Goal: Transaction & Acquisition: Purchase product/service

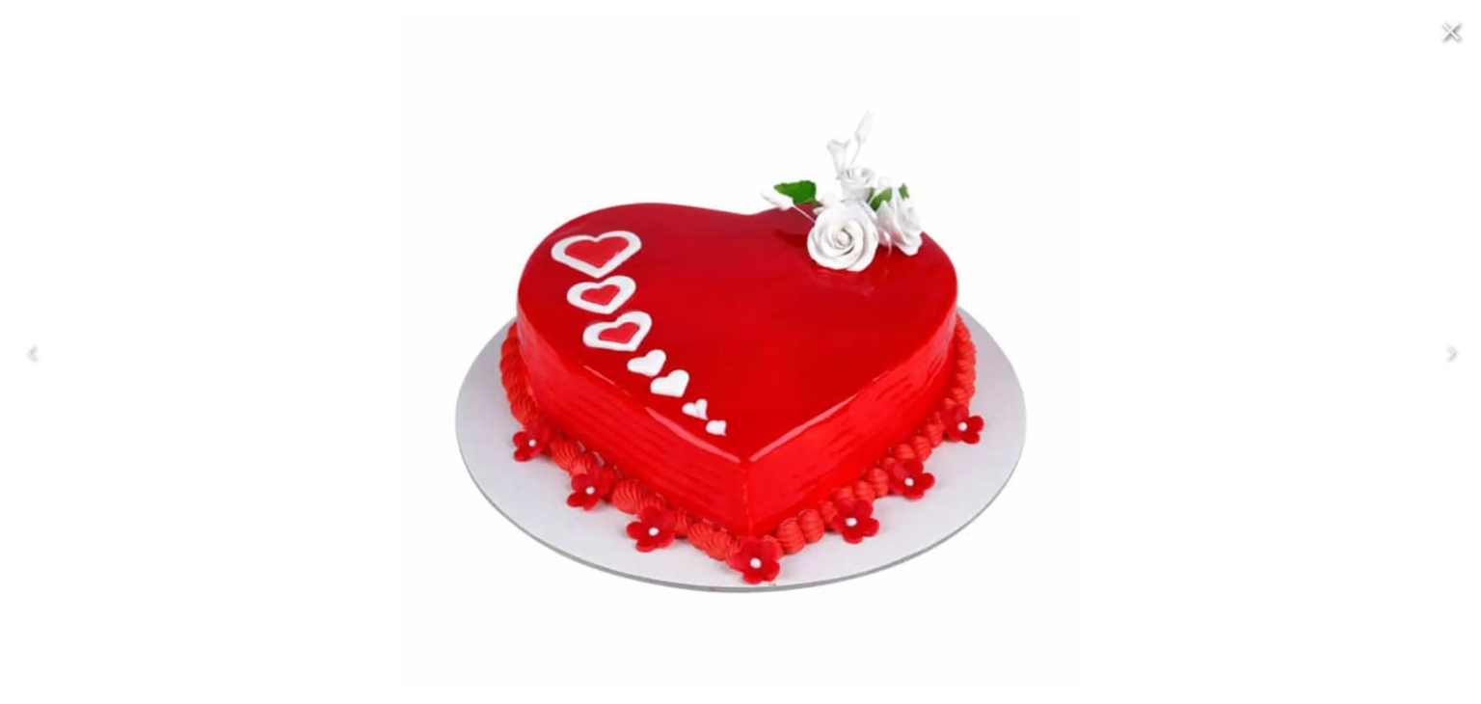
click at [1447, 31] on icon "Close" at bounding box center [1450, 30] width 31 height 31
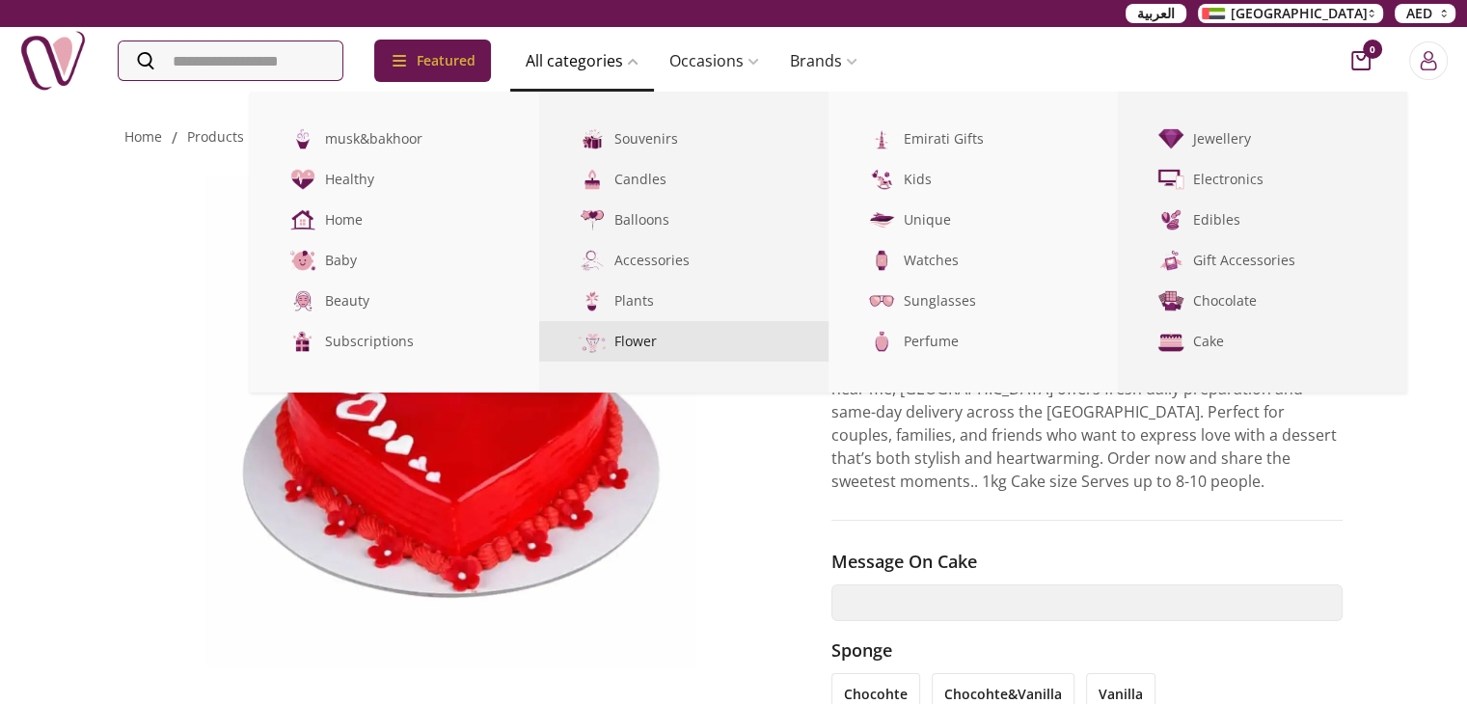
click at [672, 340] on link "Flower" at bounding box center [683, 341] width 289 height 41
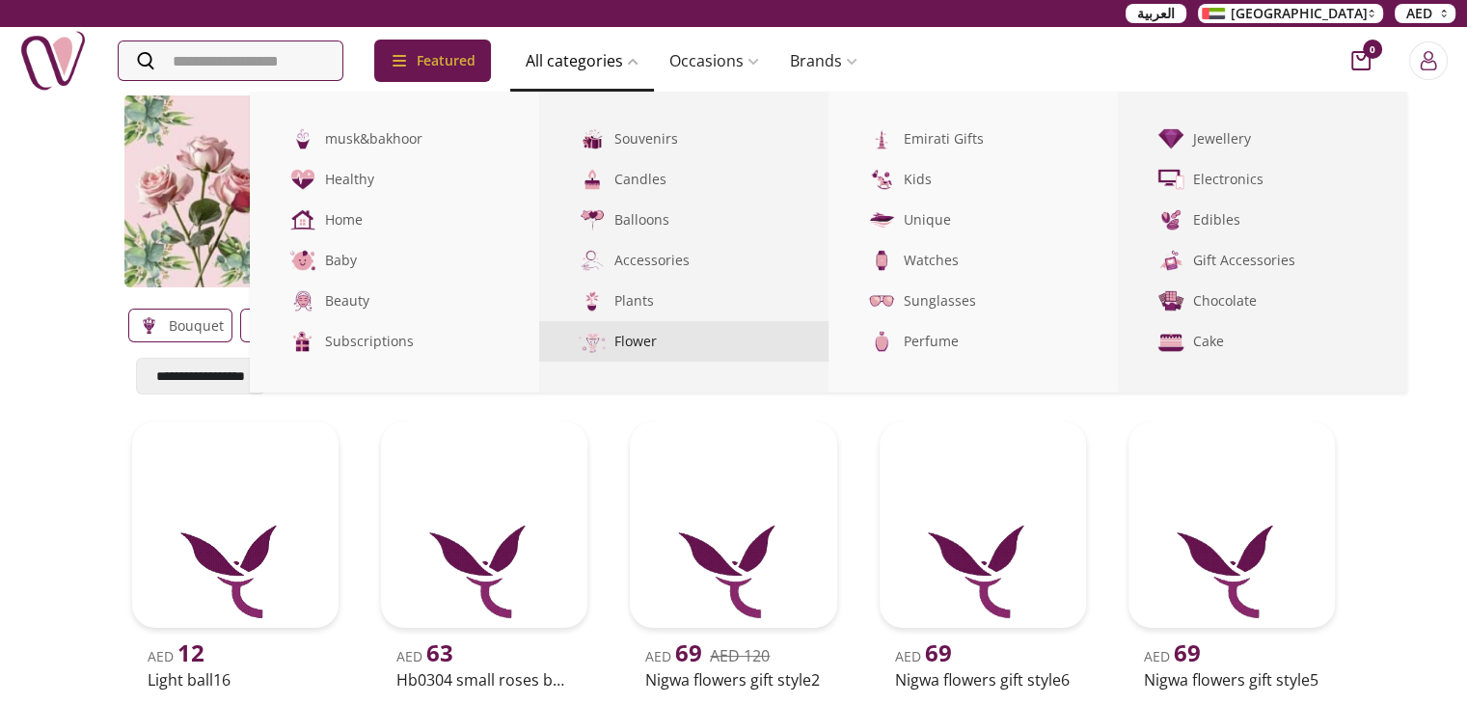
click at [654, 343] on link "Flower" at bounding box center [683, 341] width 289 height 41
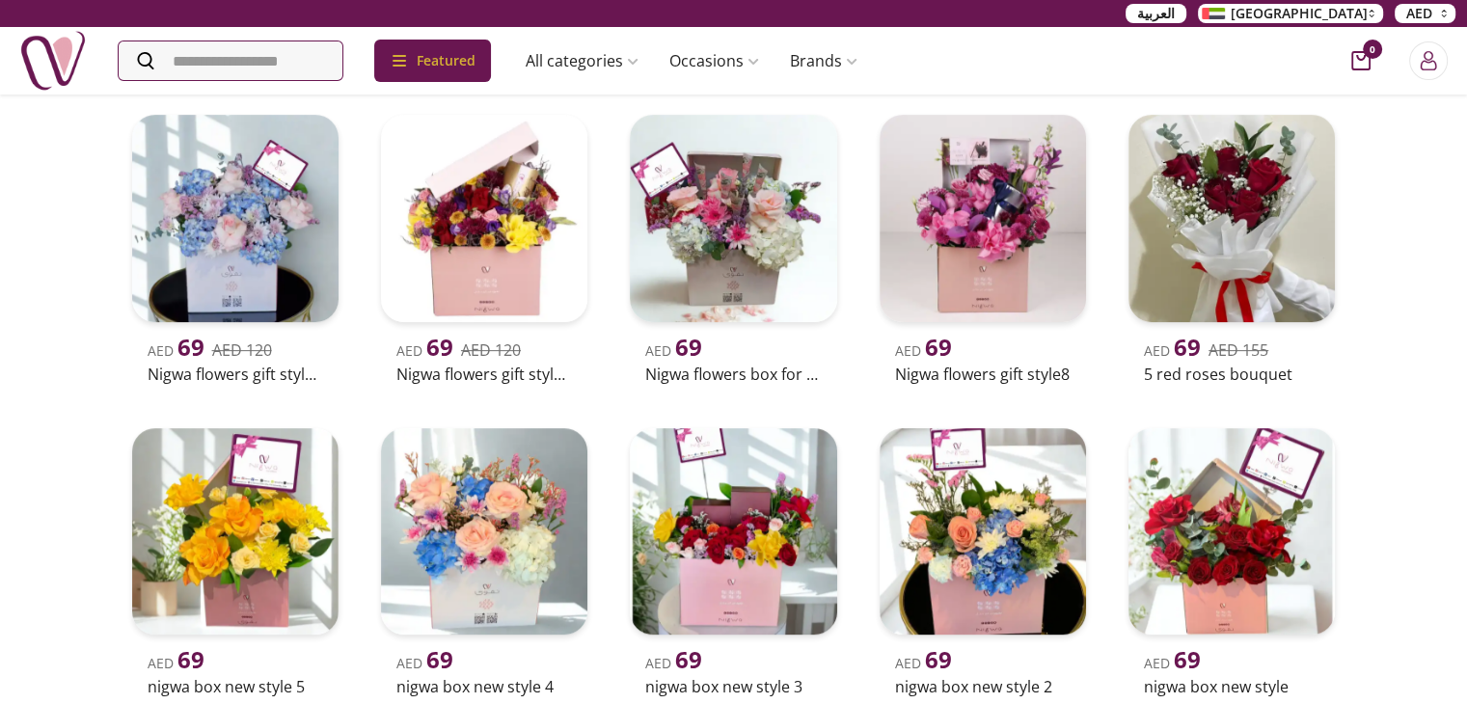
scroll to position [482, 0]
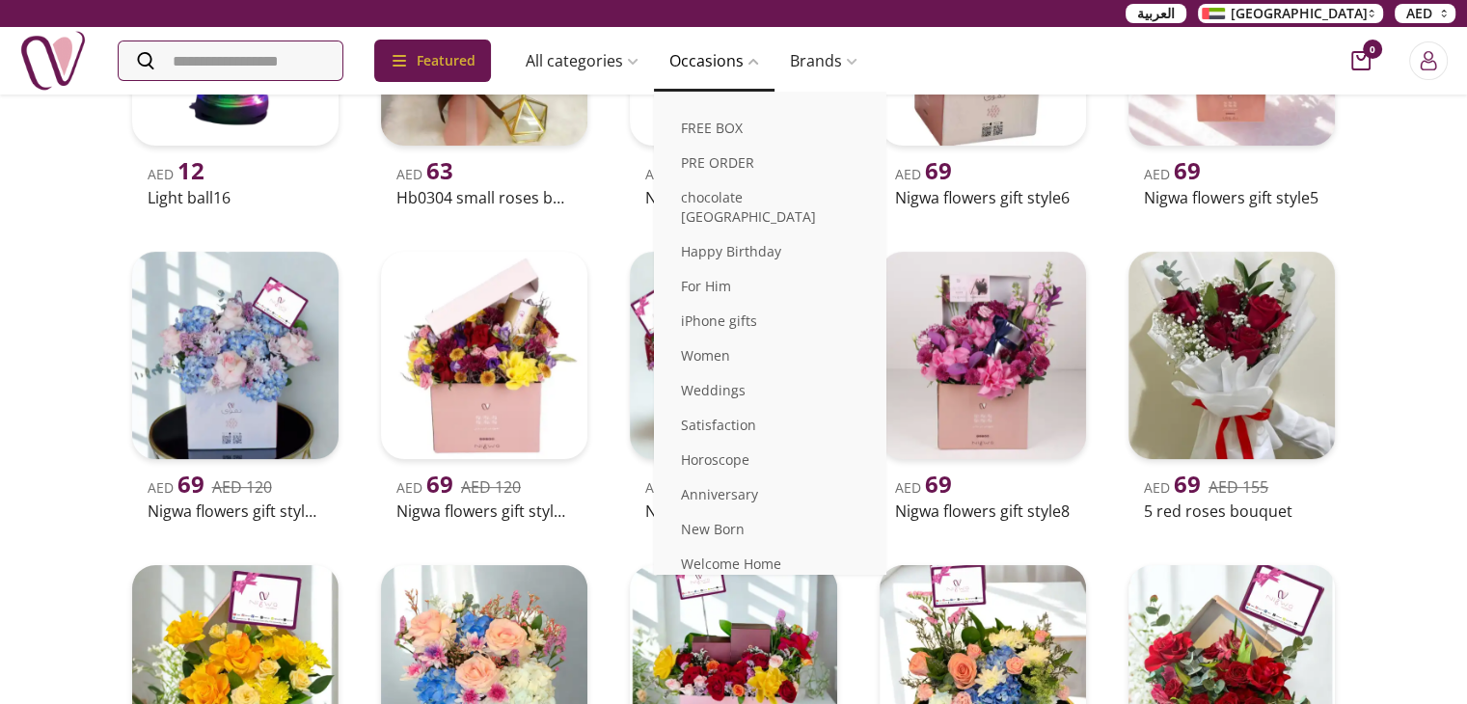
click at [732, 64] on link "Occasions" at bounding box center [714, 60] width 121 height 39
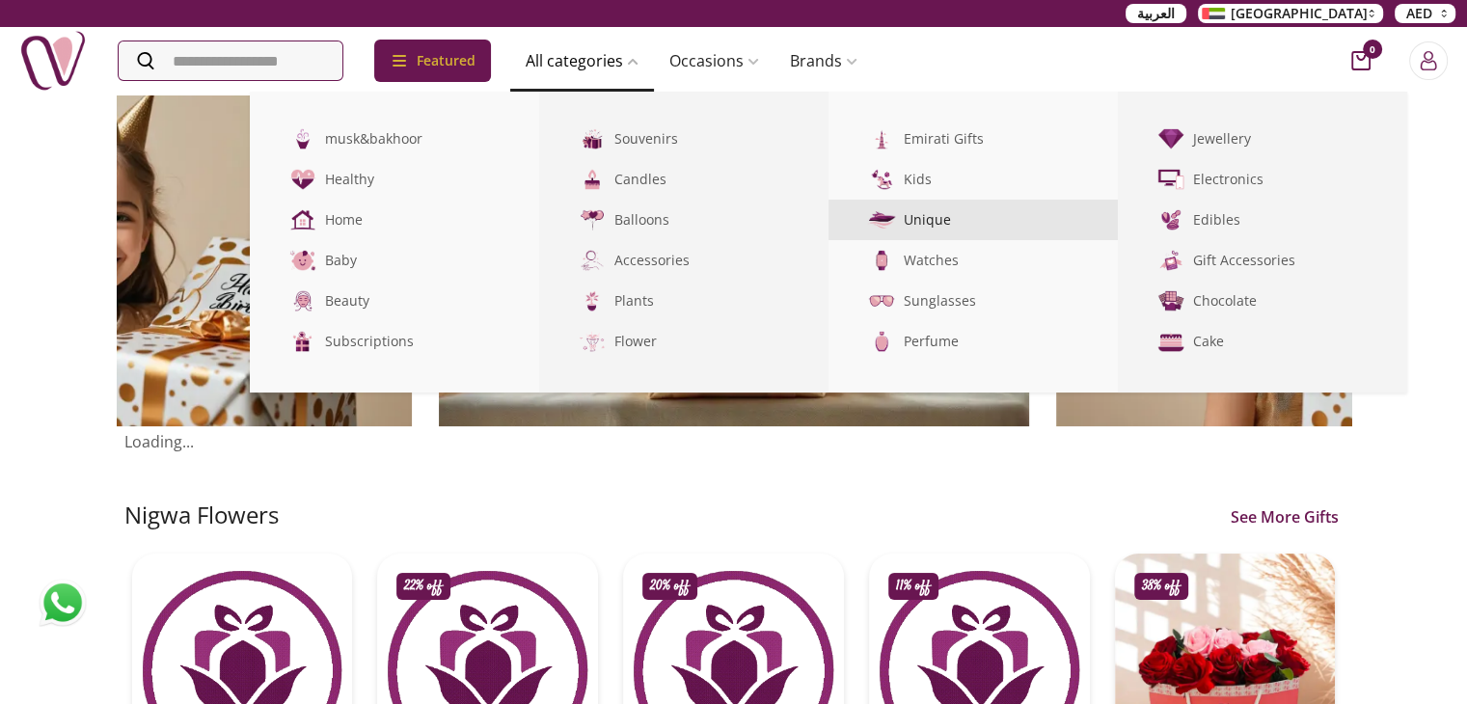
click at [961, 223] on link "Unique" at bounding box center [972, 220] width 289 height 41
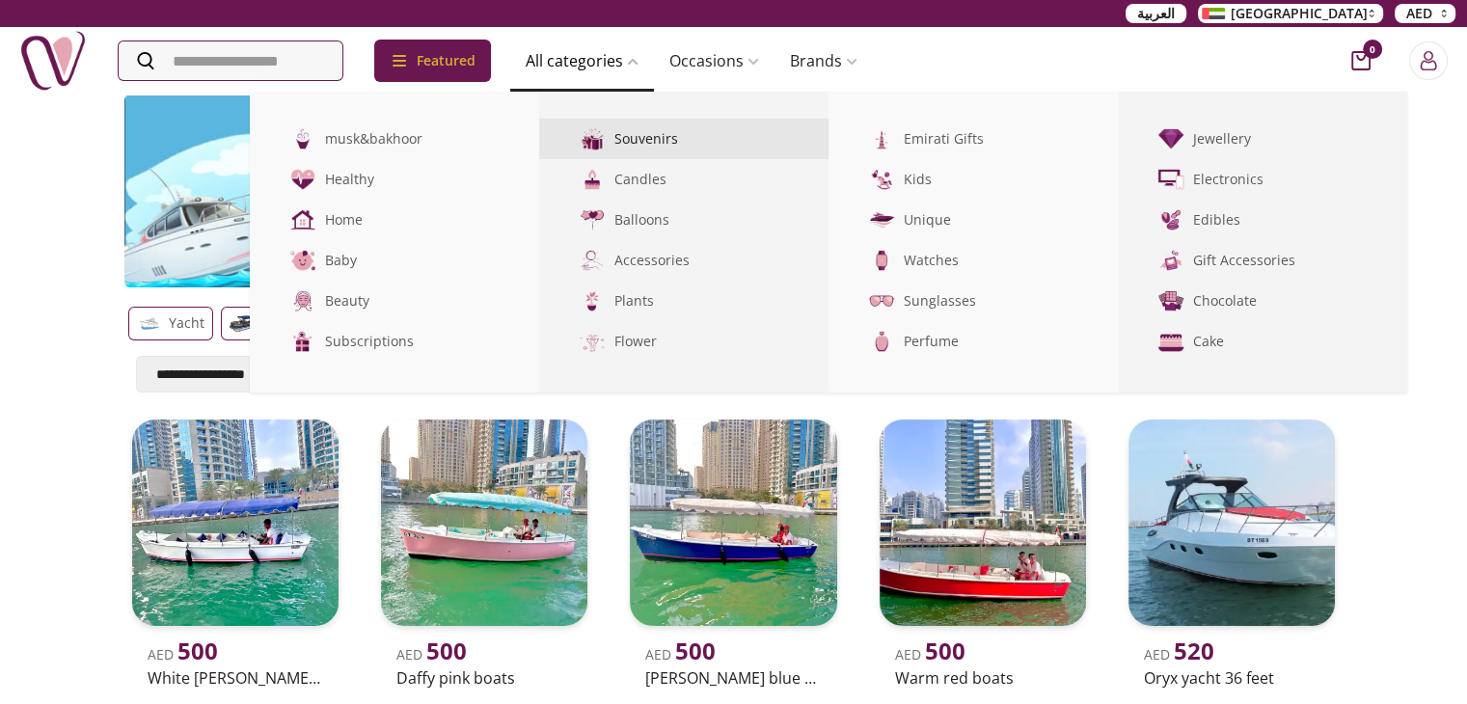
click at [690, 139] on link "Souvenirs" at bounding box center [683, 139] width 289 height 41
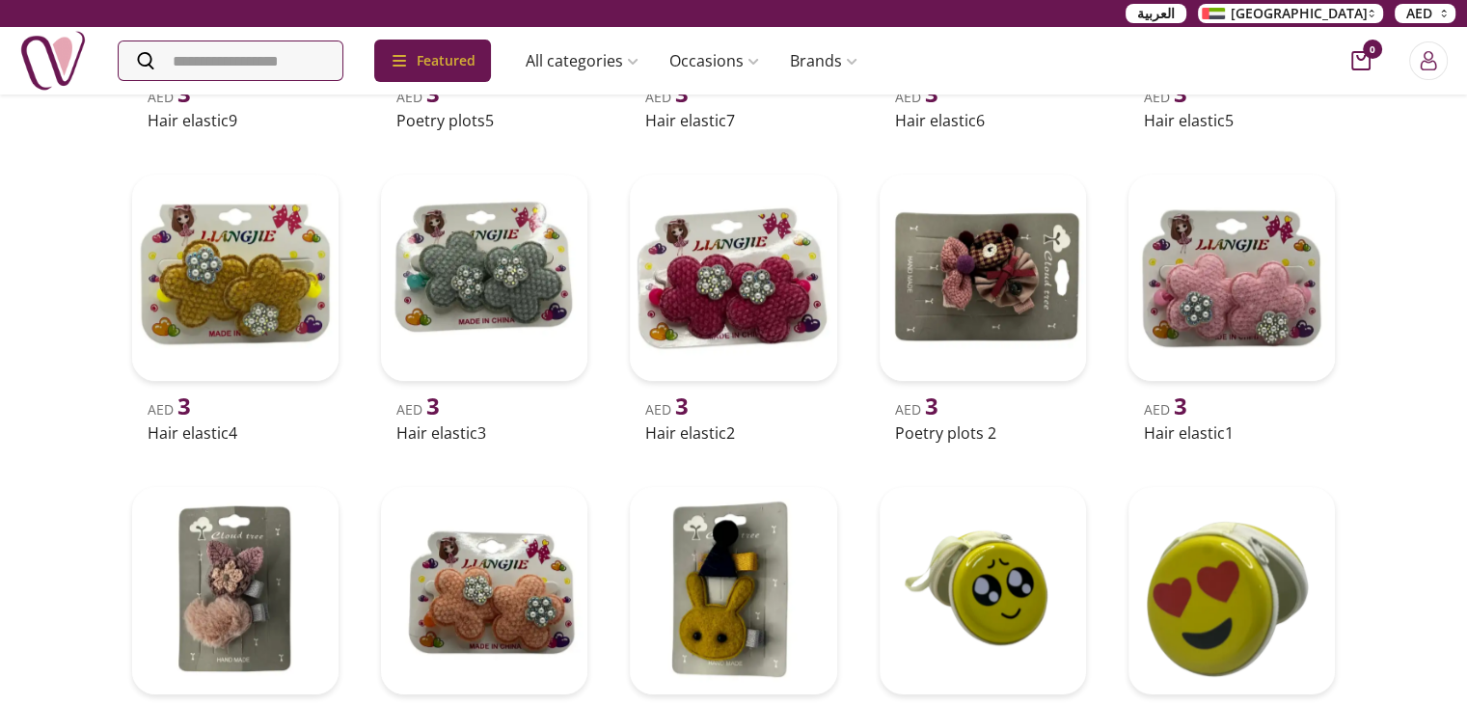
scroll to position [772, 0]
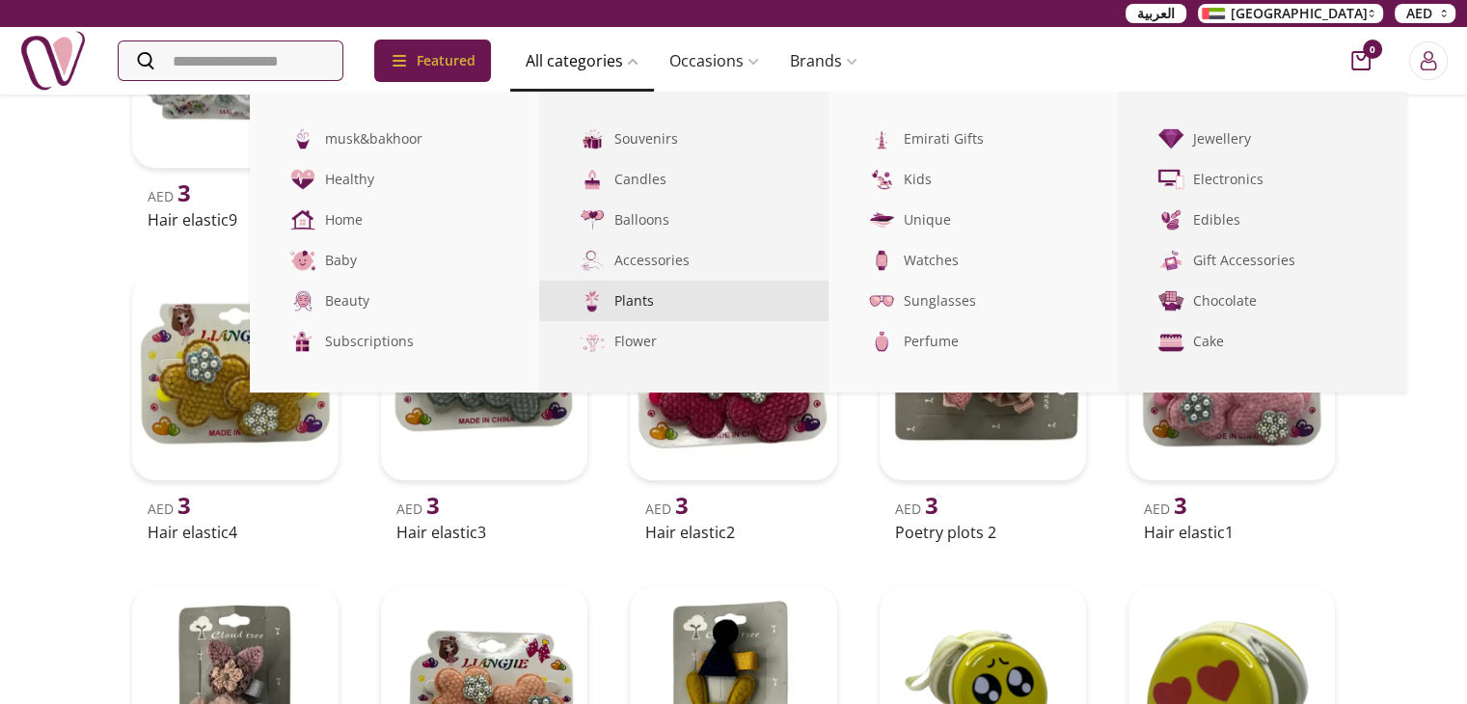
click at [656, 301] on link "Plants" at bounding box center [683, 301] width 289 height 41
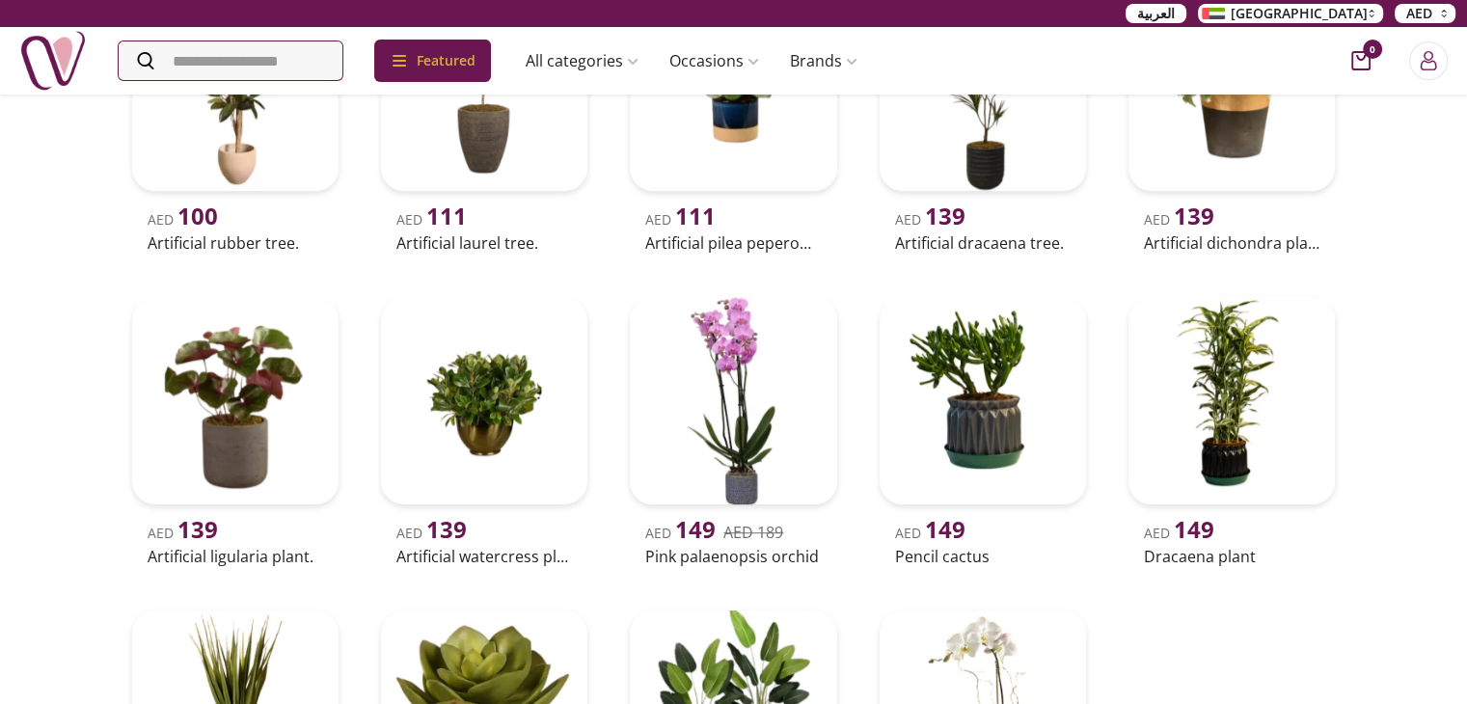
scroll to position [1350, 0]
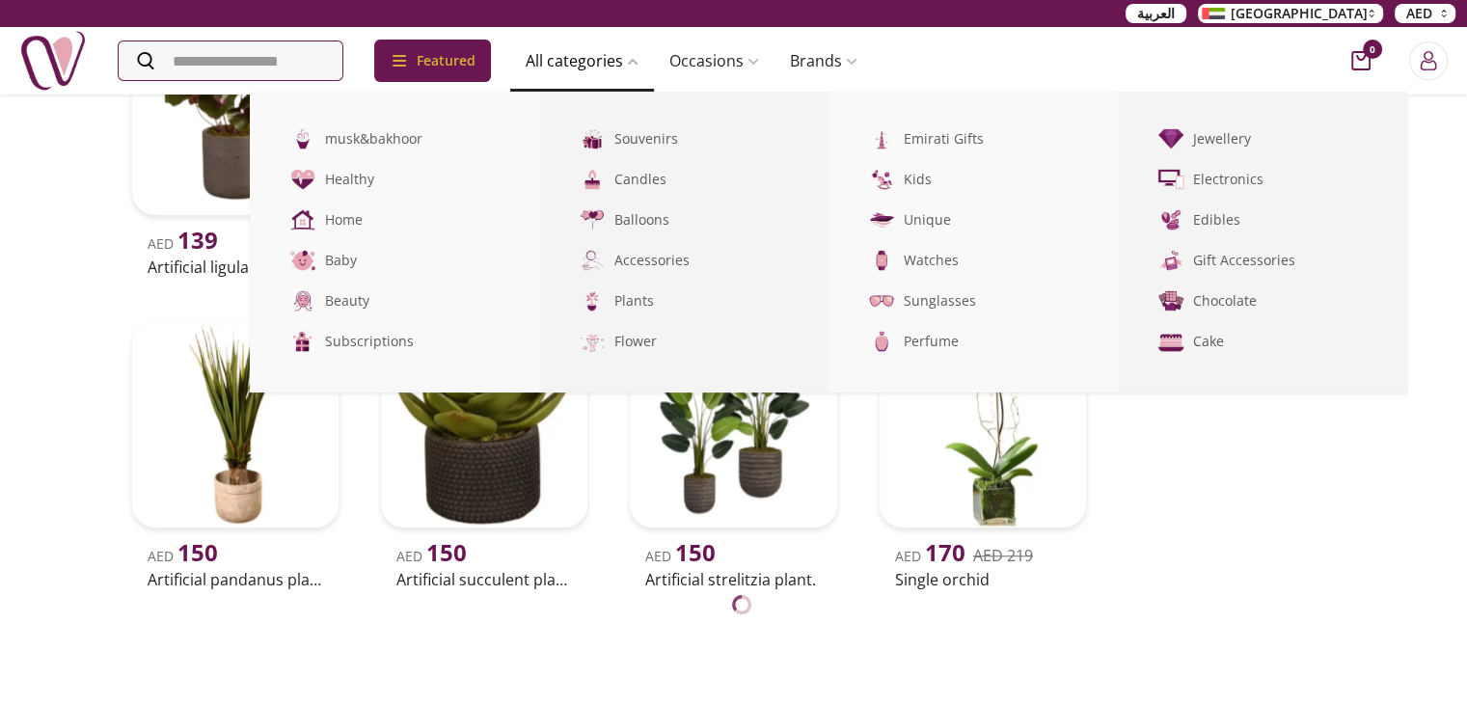
click at [598, 55] on link "All categories" at bounding box center [582, 60] width 144 height 39
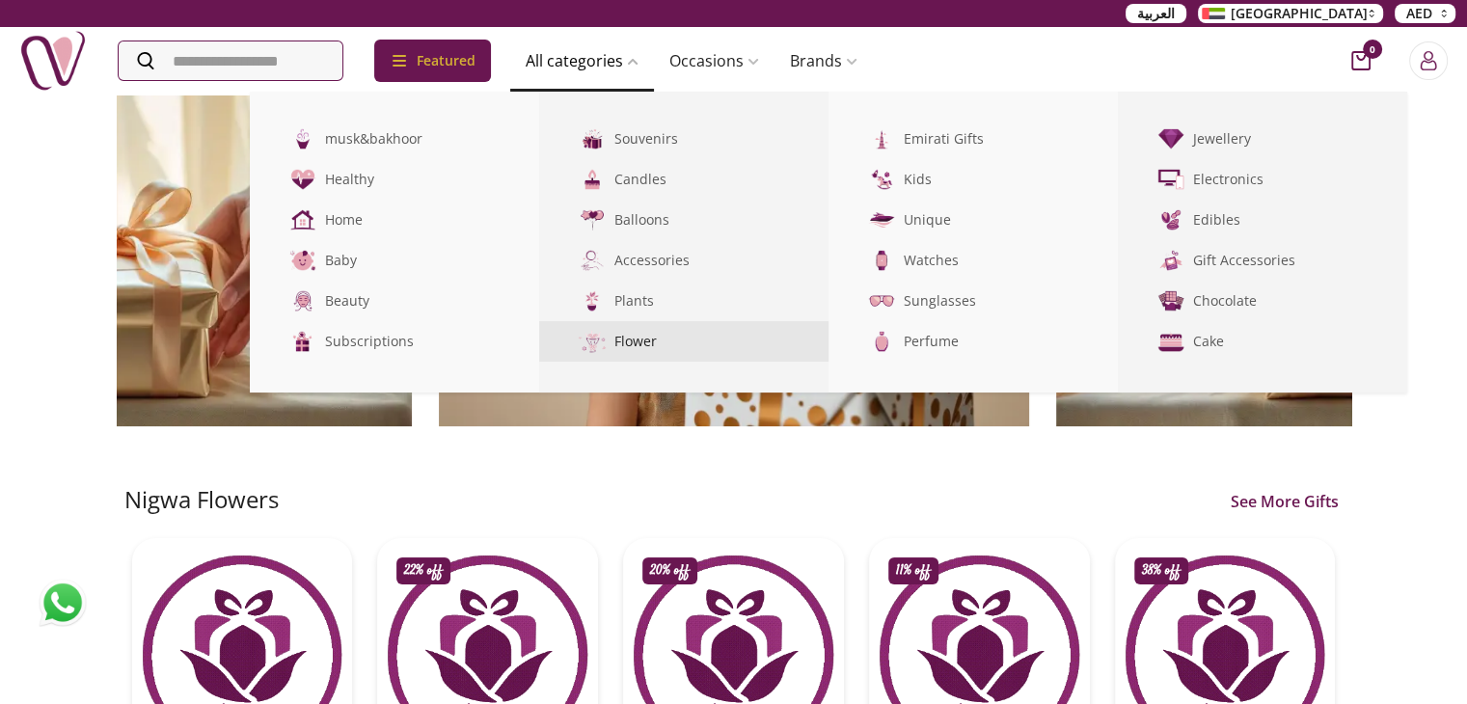
click at [654, 344] on link "Flower" at bounding box center [683, 341] width 289 height 41
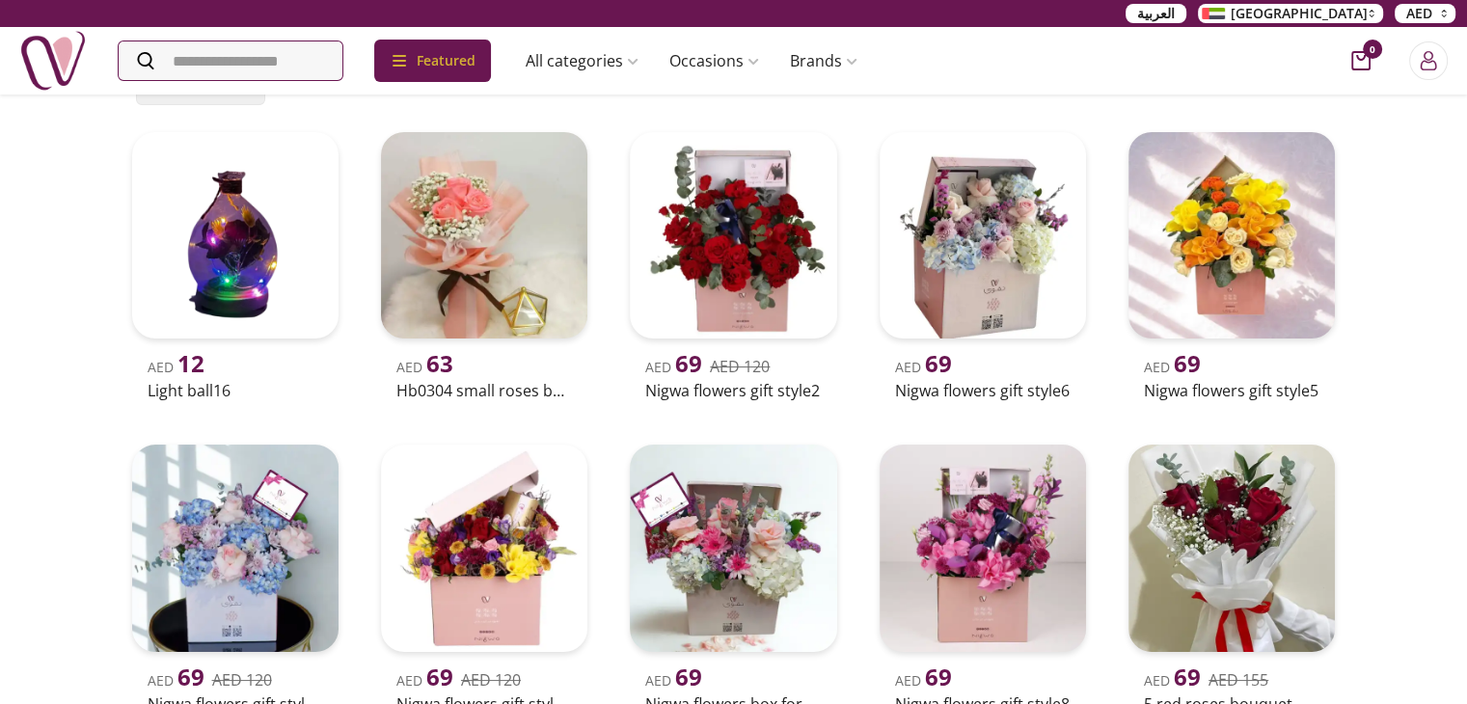
scroll to position [482, 0]
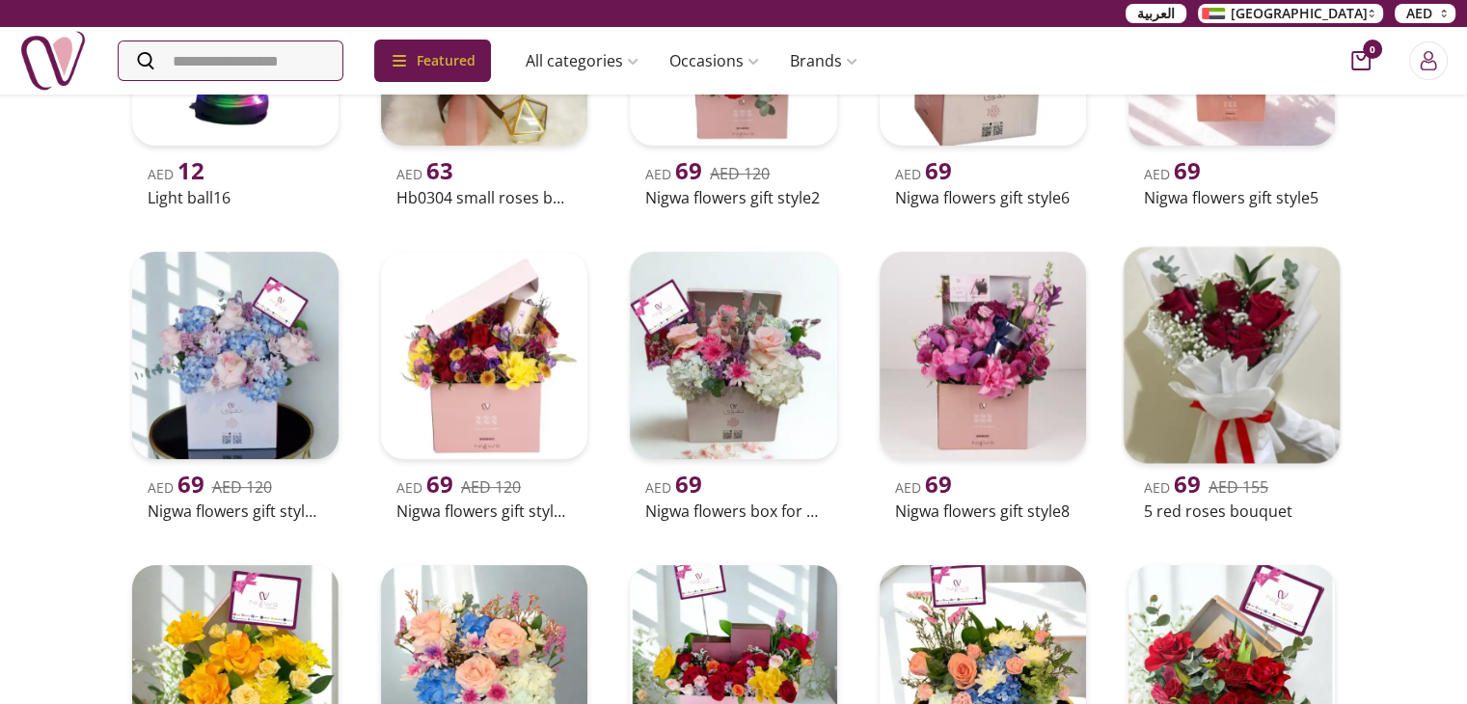
click at [1240, 406] on img at bounding box center [1232, 355] width 217 height 217
click at [1207, 370] on img at bounding box center [1232, 355] width 217 height 217
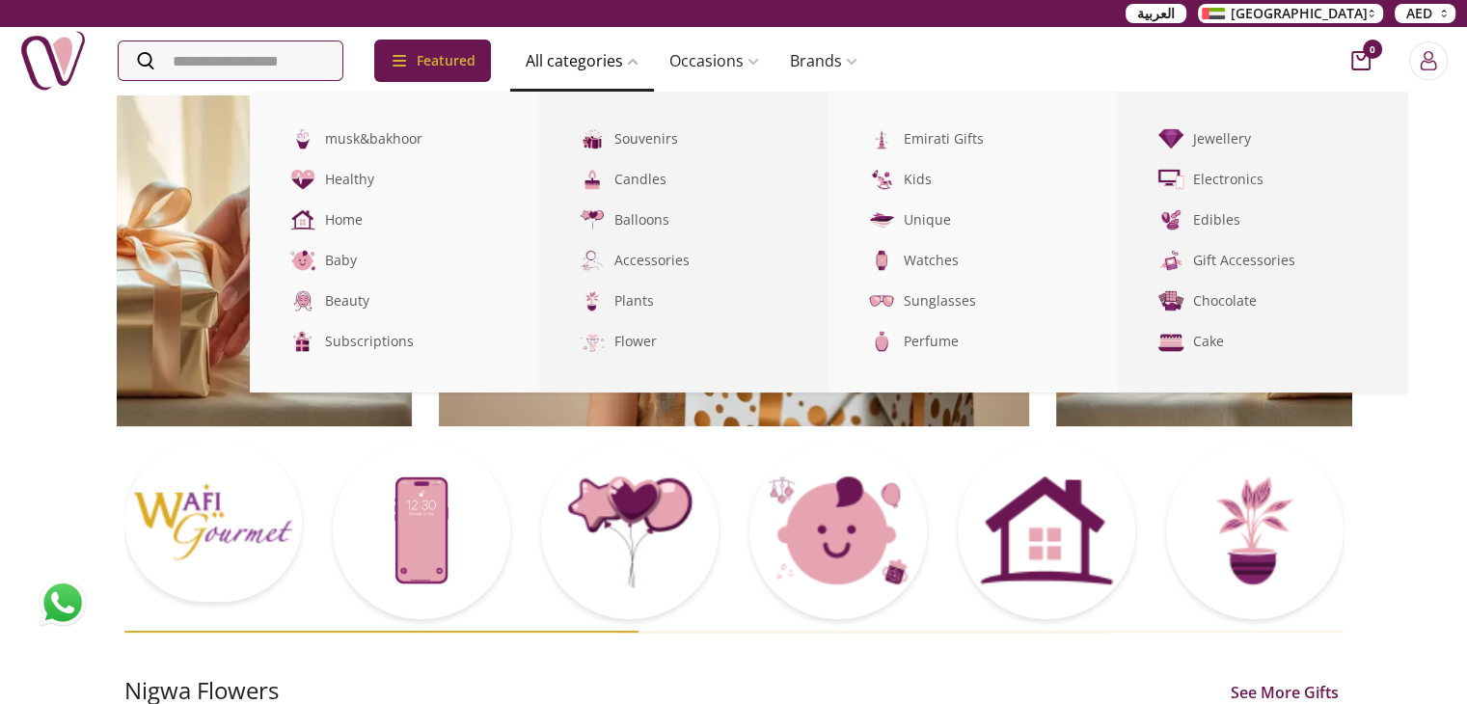
click at [601, 63] on link "All categories" at bounding box center [582, 60] width 144 height 39
click at [662, 342] on link "Flower" at bounding box center [683, 341] width 289 height 41
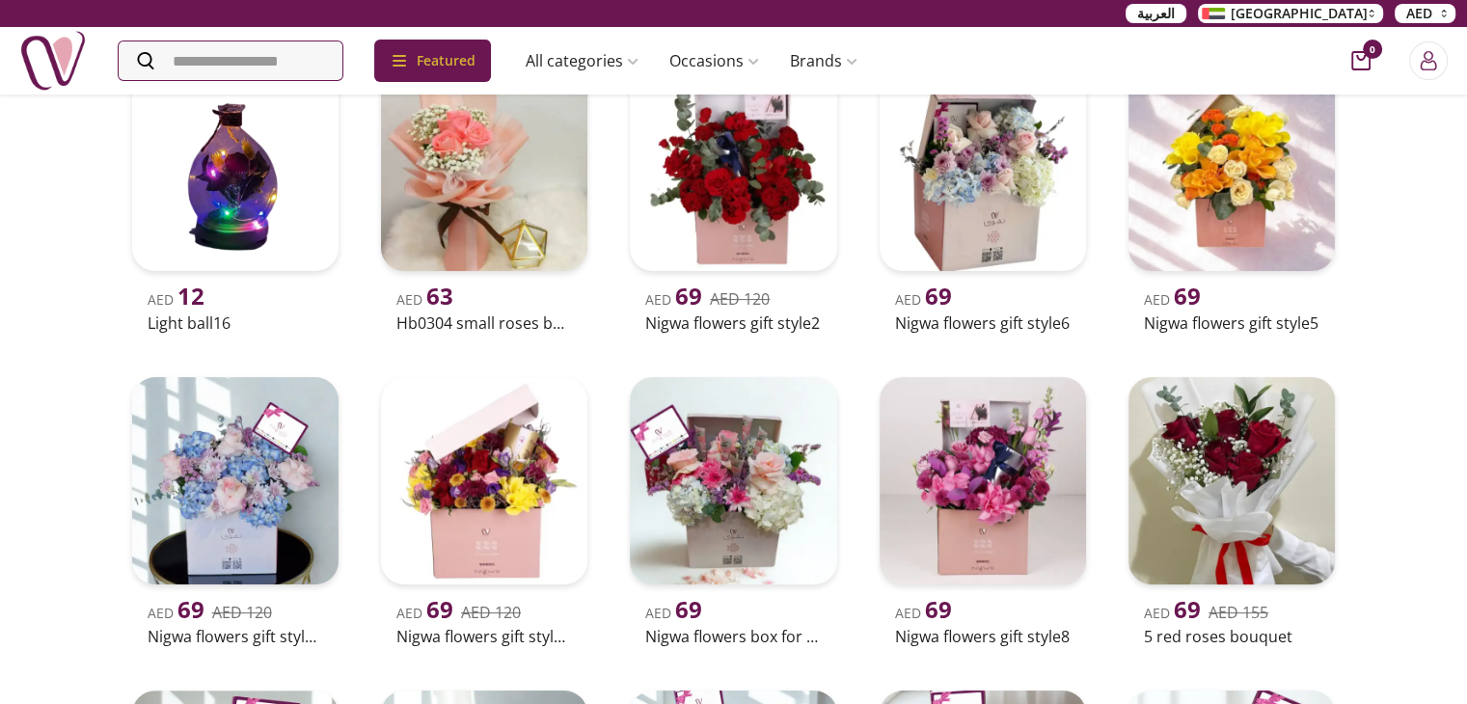
scroll to position [386, 0]
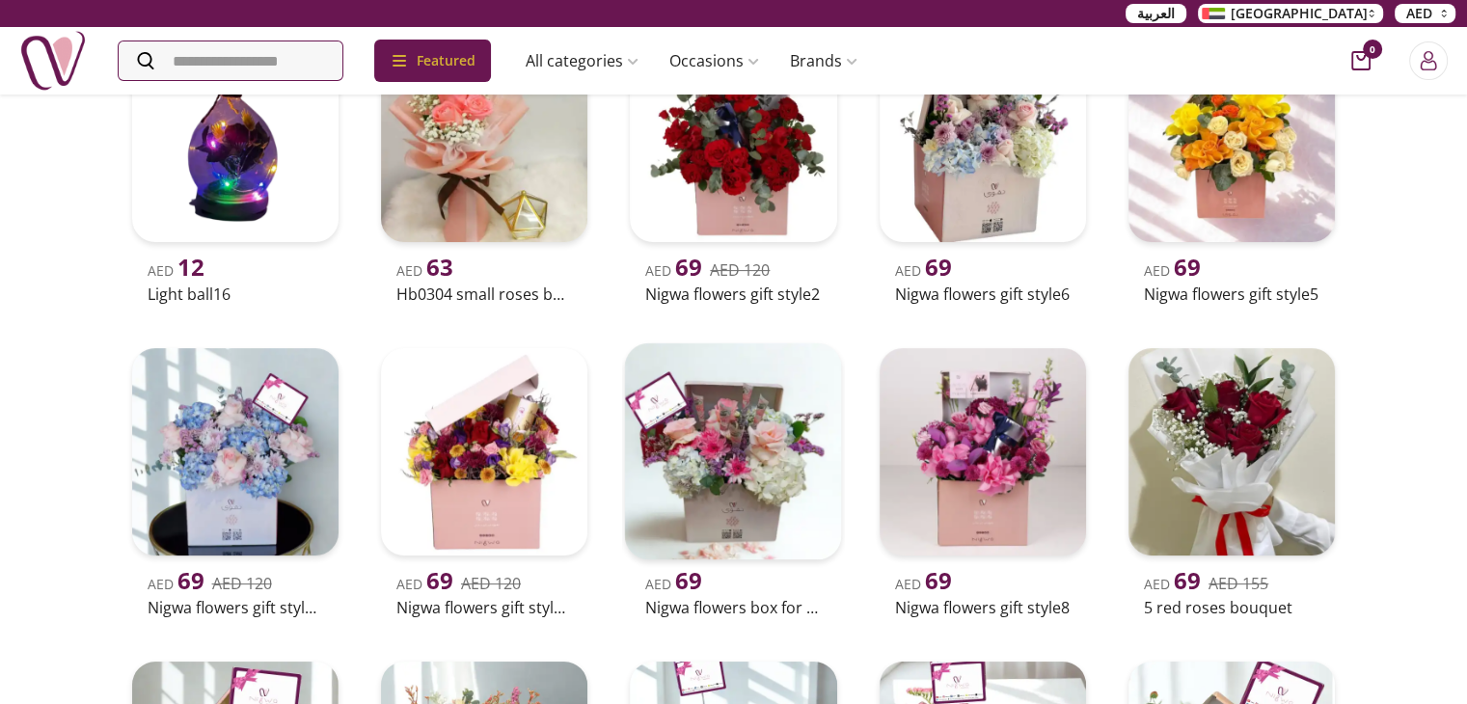
click at [775, 501] on img at bounding box center [733, 451] width 217 height 217
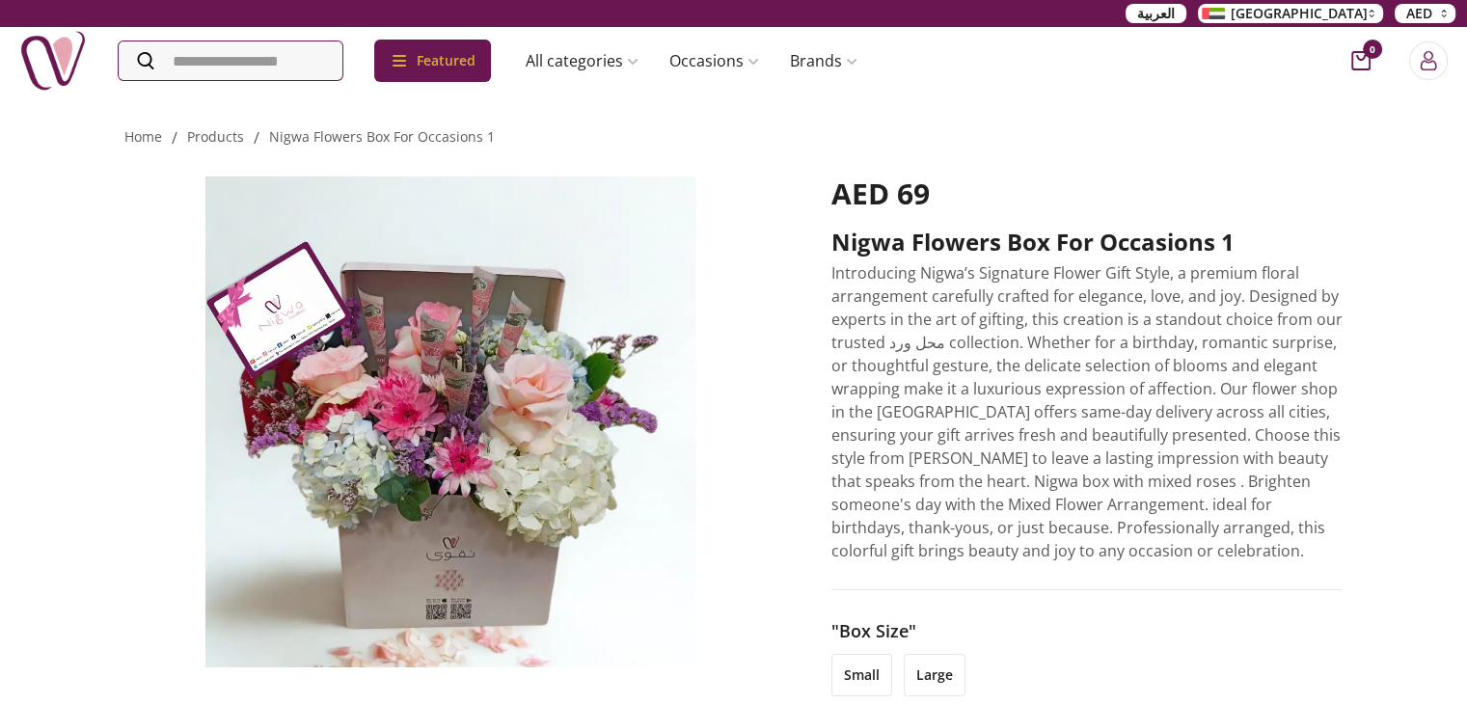
click at [509, 459] on img at bounding box center [450, 421] width 653 height 491
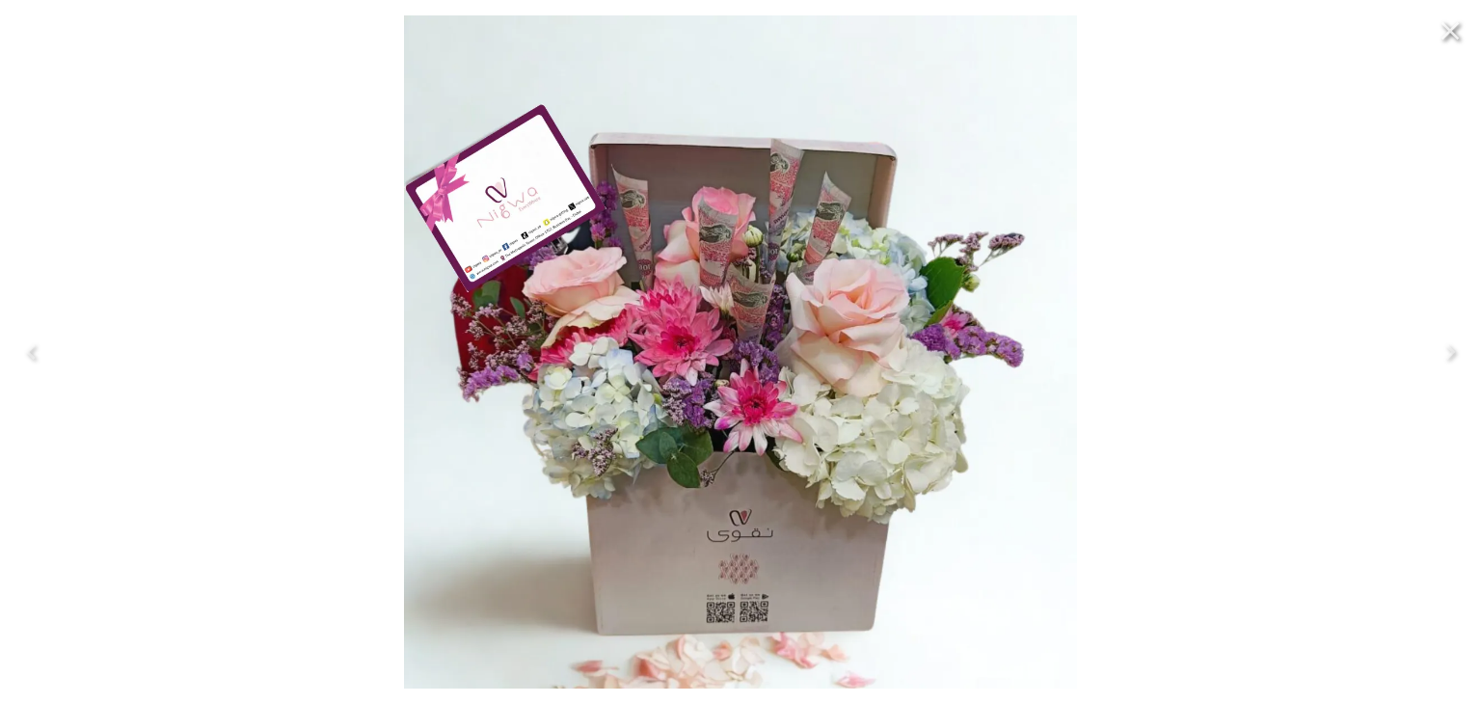
click at [1462, 32] on icon "Close" at bounding box center [1450, 30] width 31 height 31
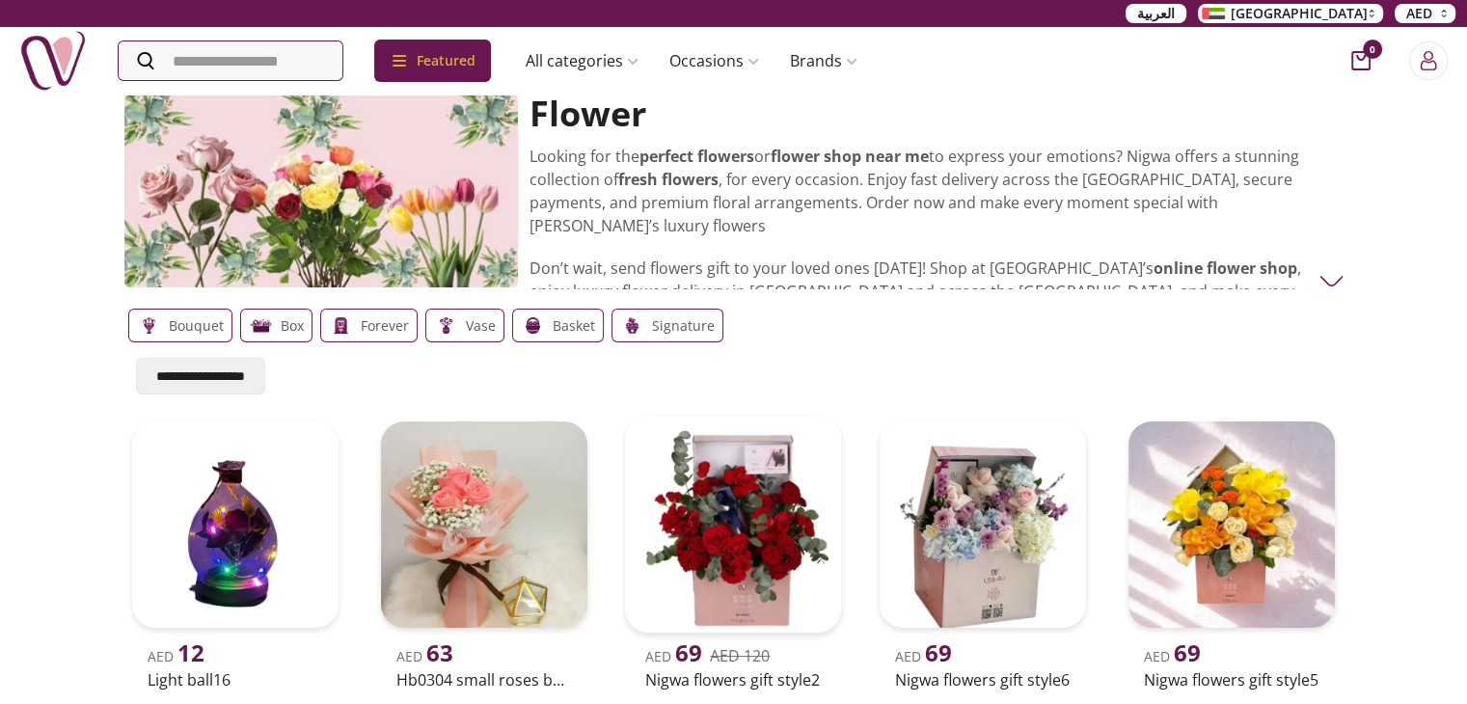
click at [749, 548] on img at bounding box center [733, 525] width 217 height 217
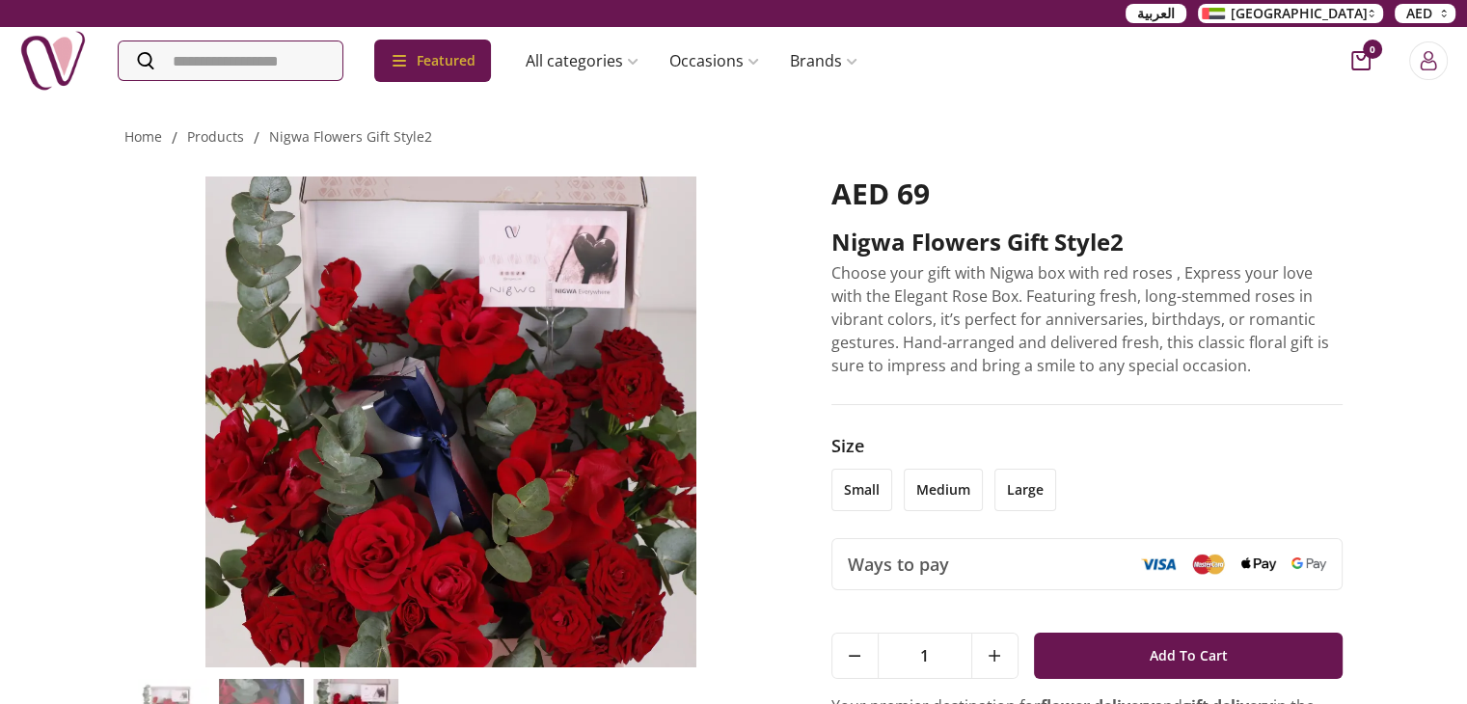
click at [542, 425] on img at bounding box center [450, 421] width 653 height 491
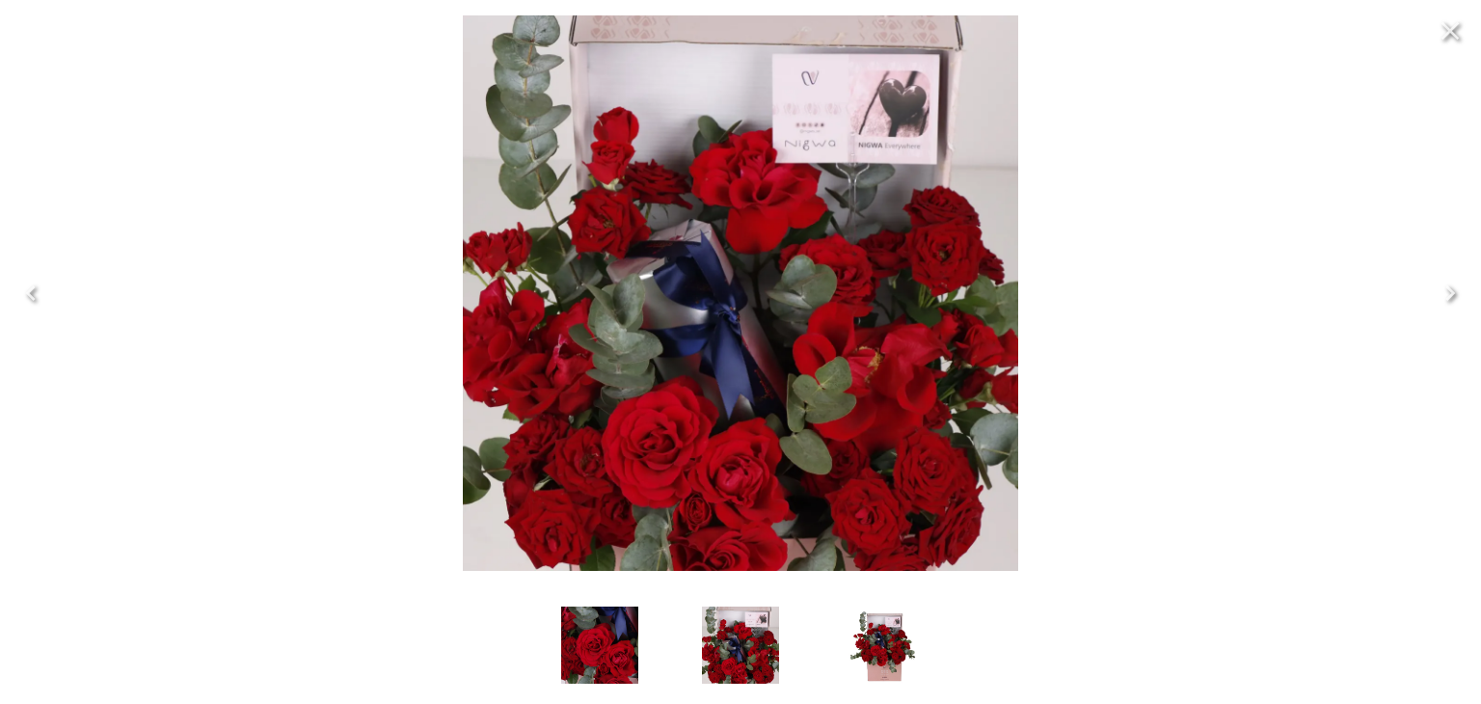
click at [1451, 28] on icon "Close" at bounding box center [1450, 30] width 31 height 31
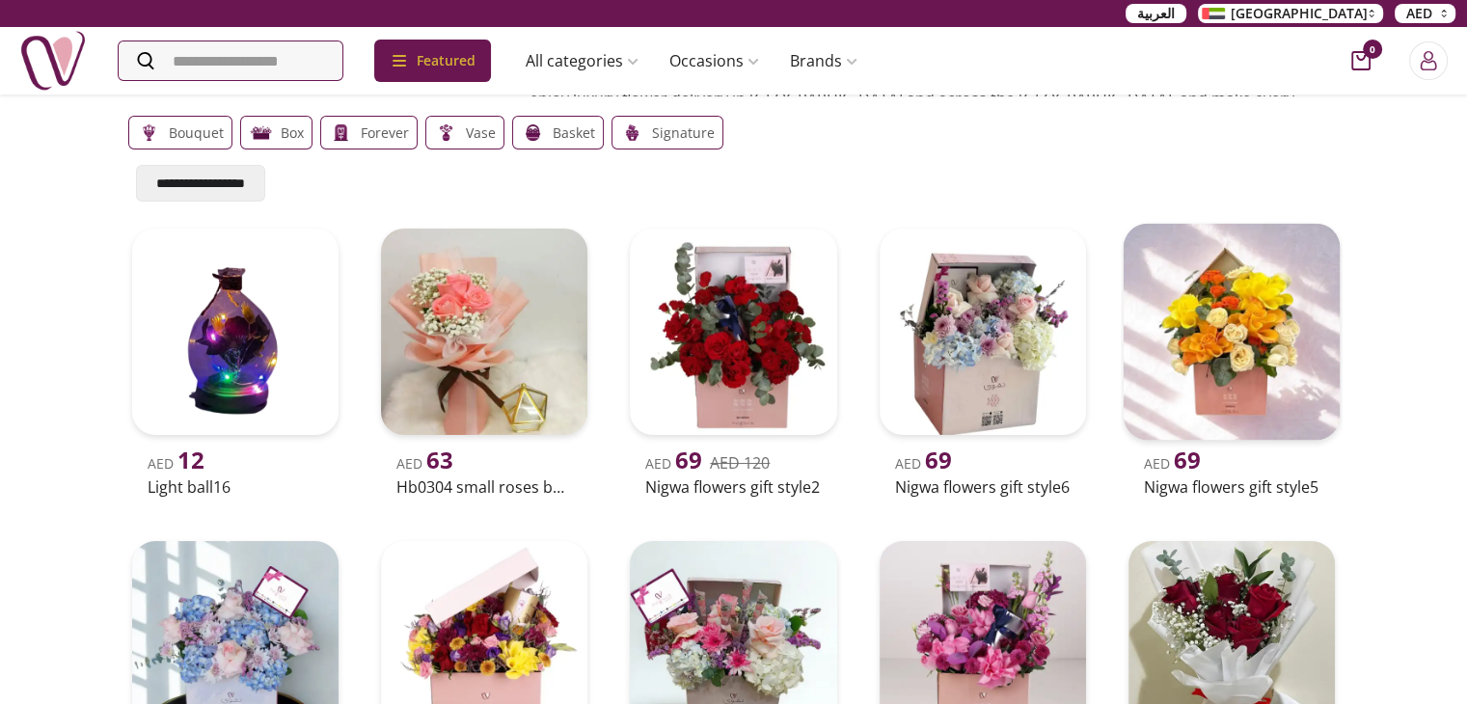
scroll to position [289, 0]
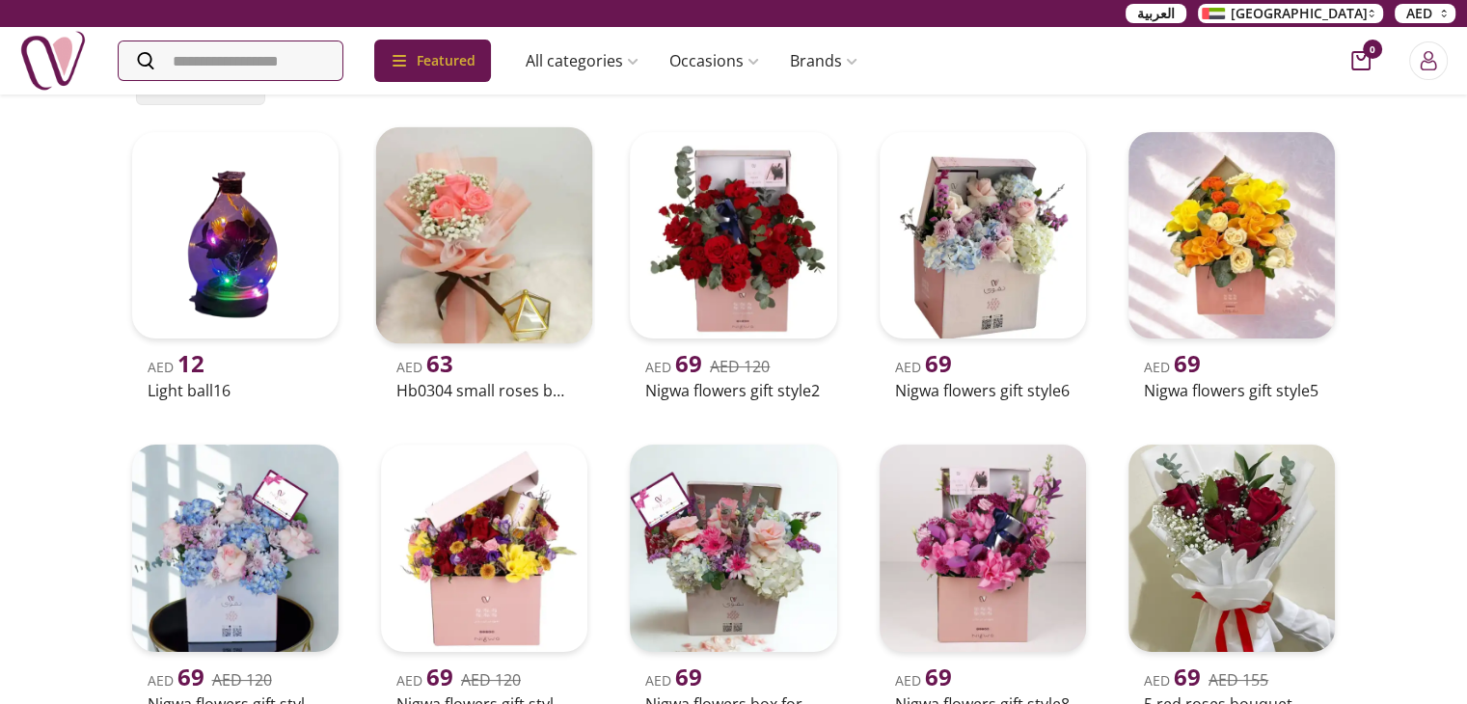
click at [509, 252] on img at bounding box center [484, 235] width 217 height 217
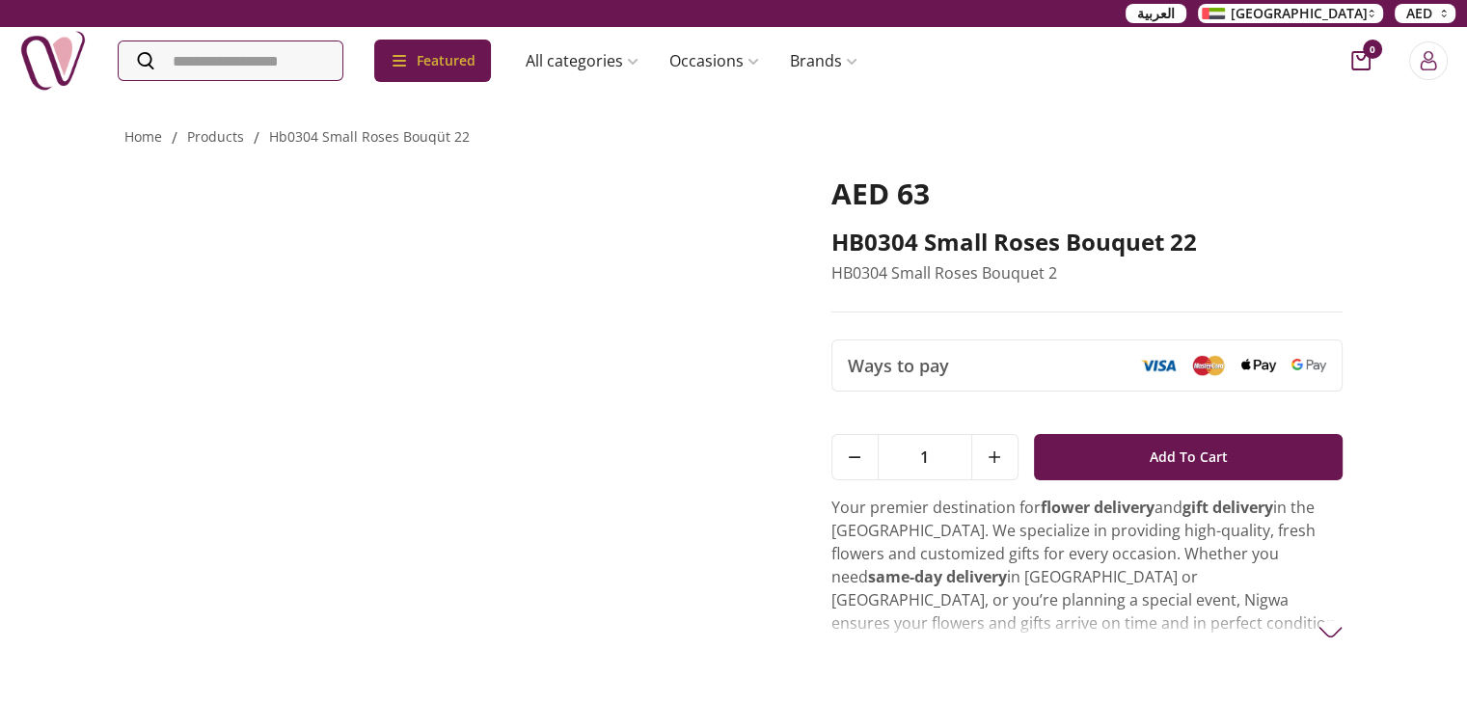
click at [458, 431] on img at bounding box center [450, 421] width 653 height 491
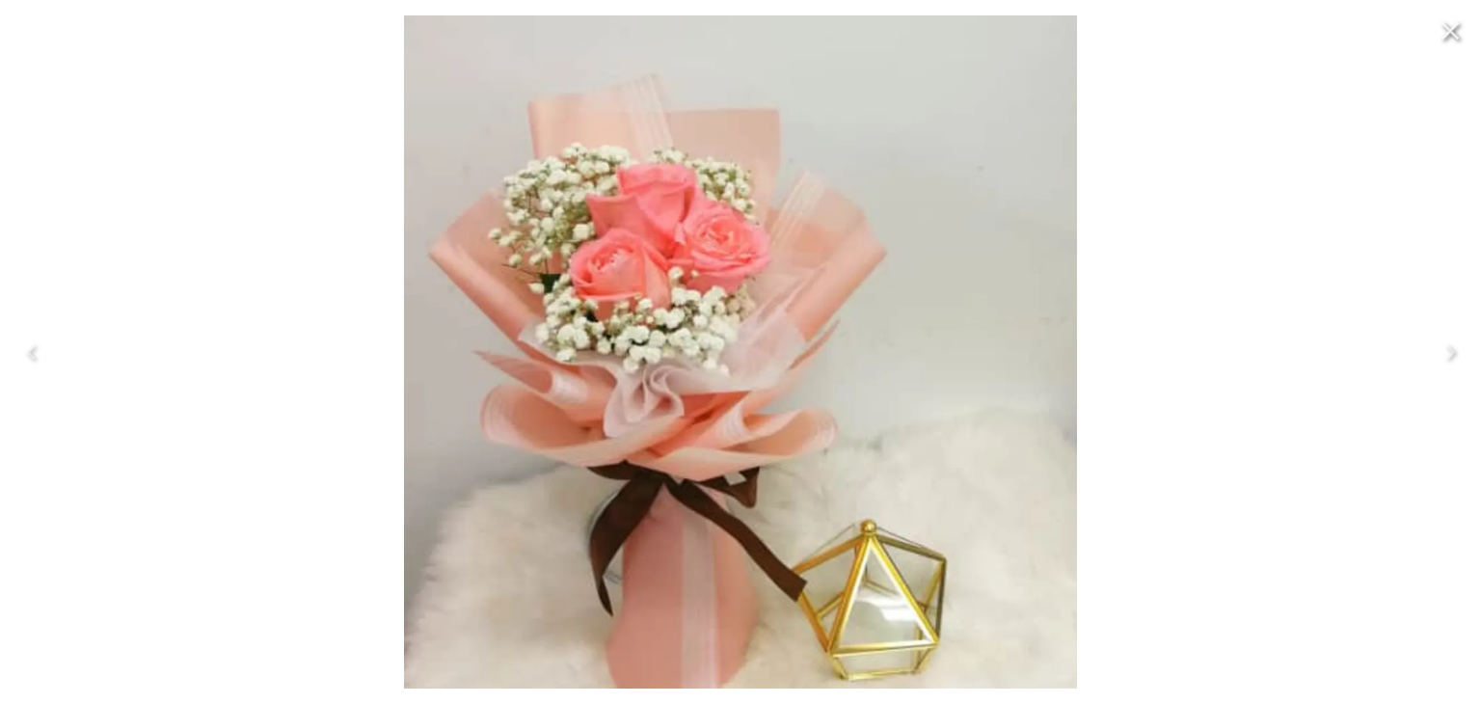
click at [1457, 39] on icon "Close" at bounding box center [1451, 31] width 18 height 18
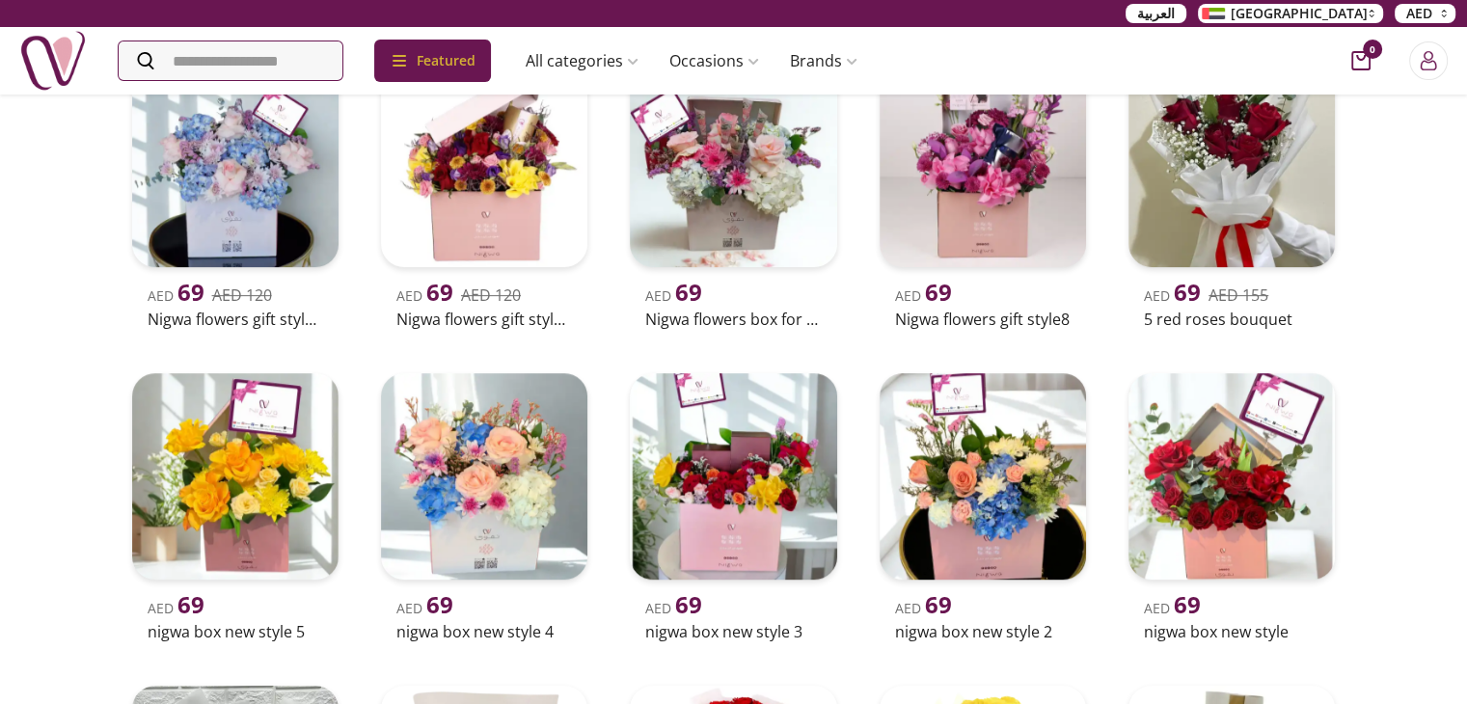
scroll to position [675, 0]
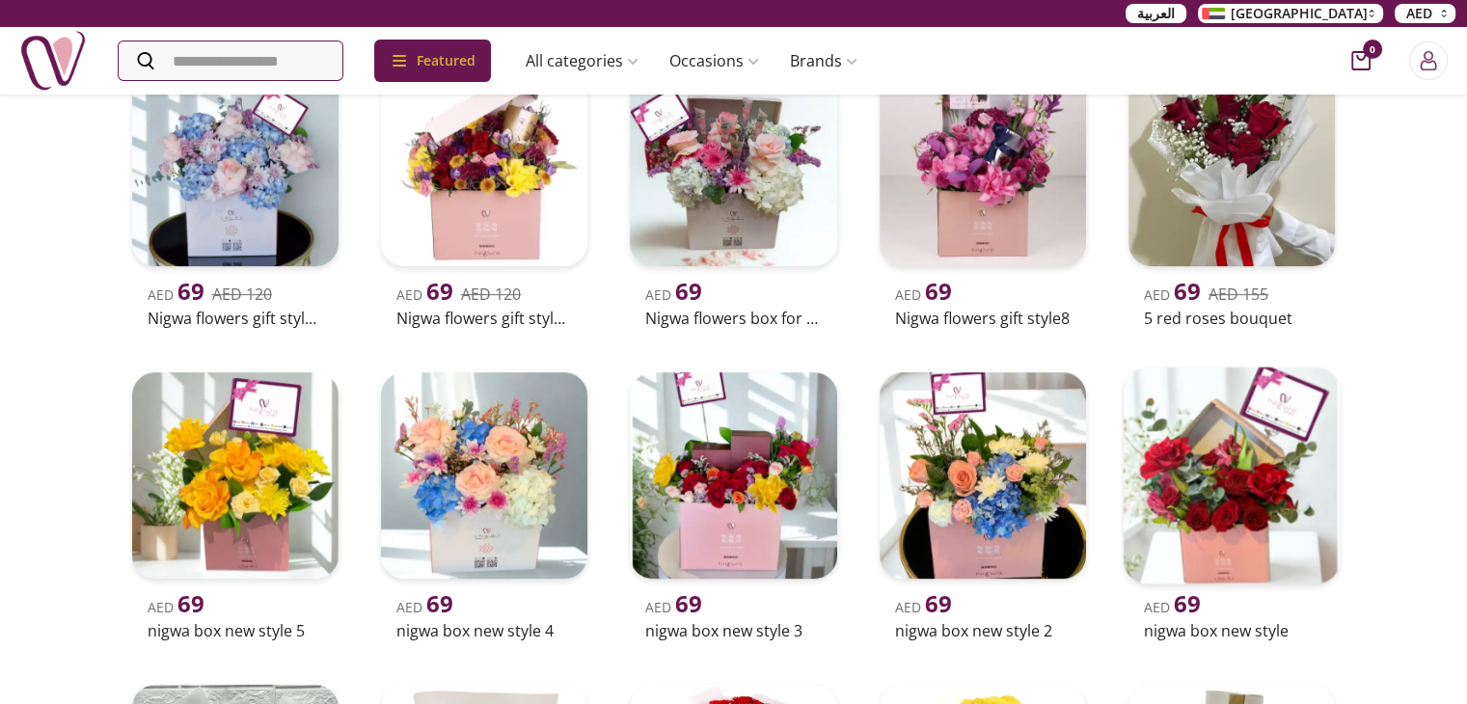
click at [1238, 502] on img at bounding box center [1232, 474] width 217 height 217
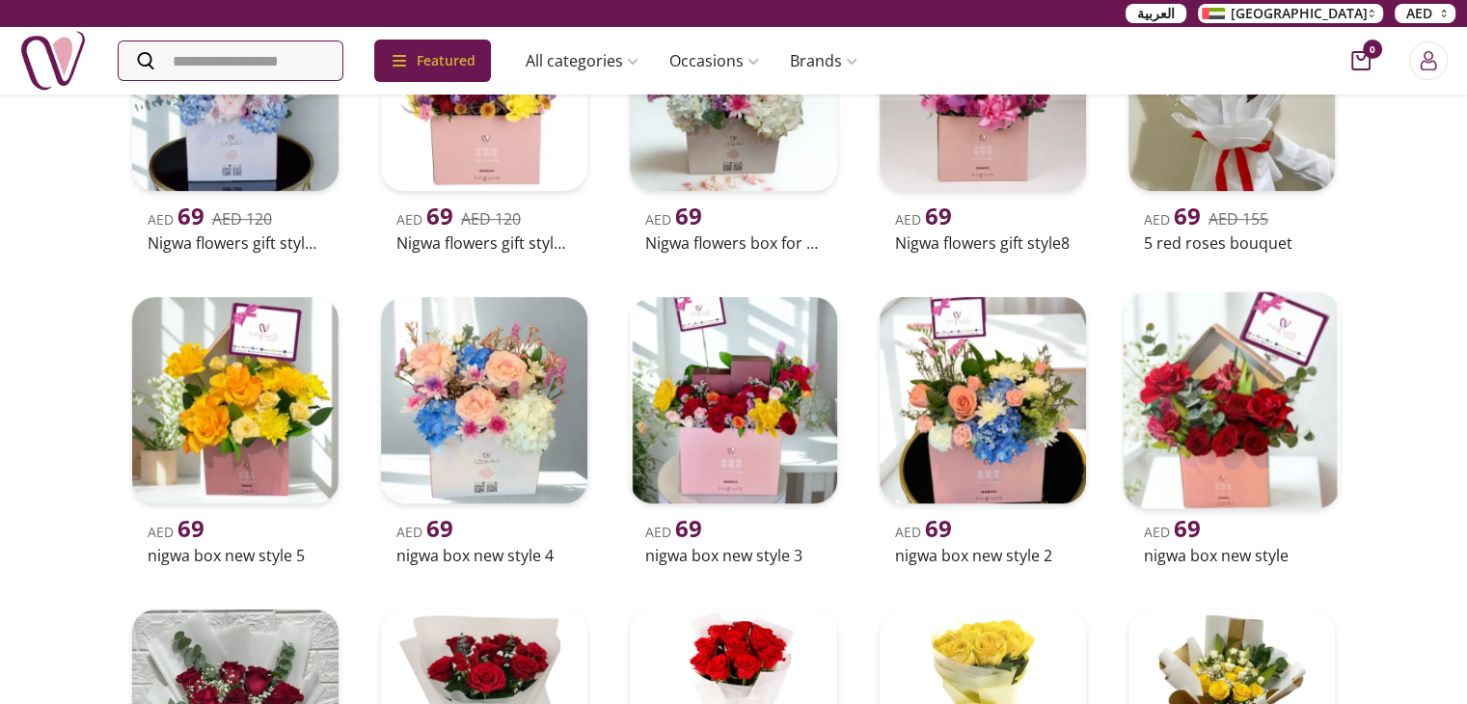
scroll to position [772, 0]
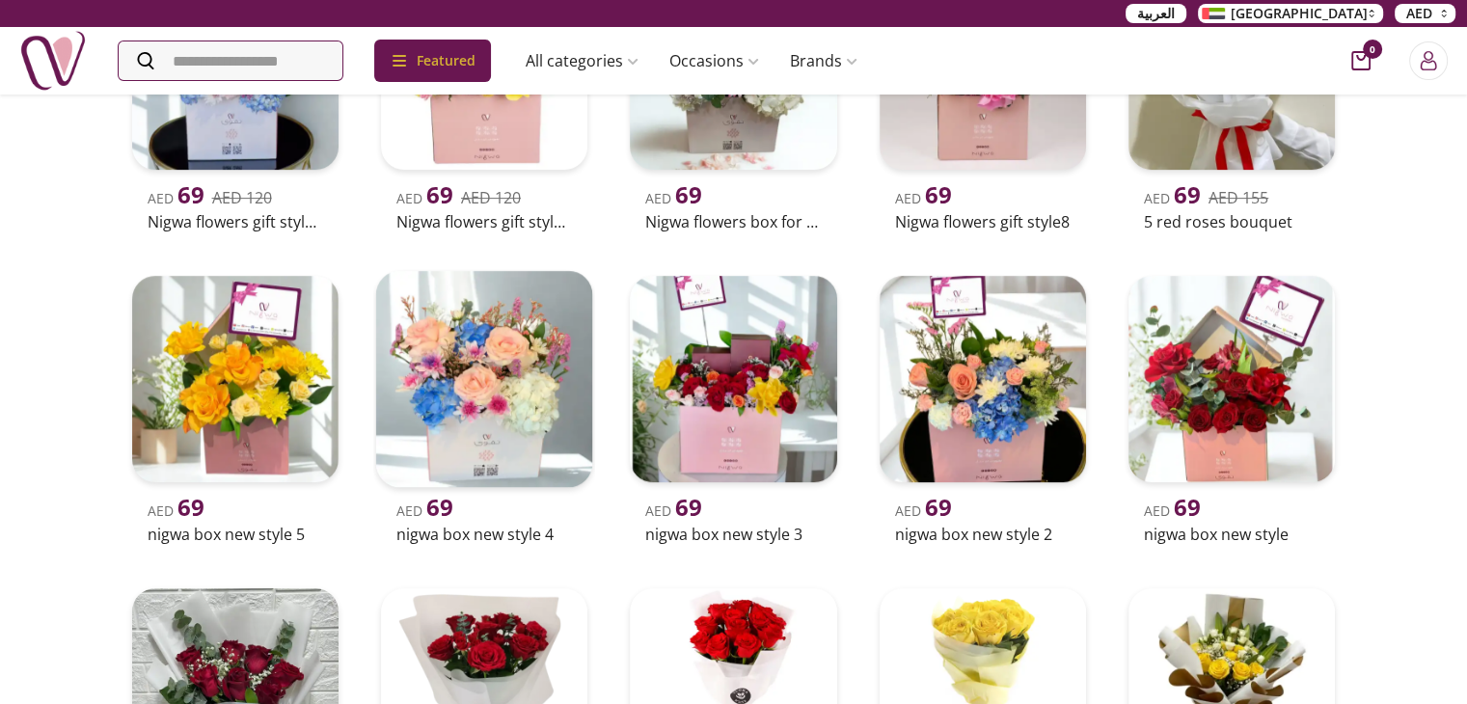
click at [481, 418] on img at bounding box center [484, 378] width 217 height 217
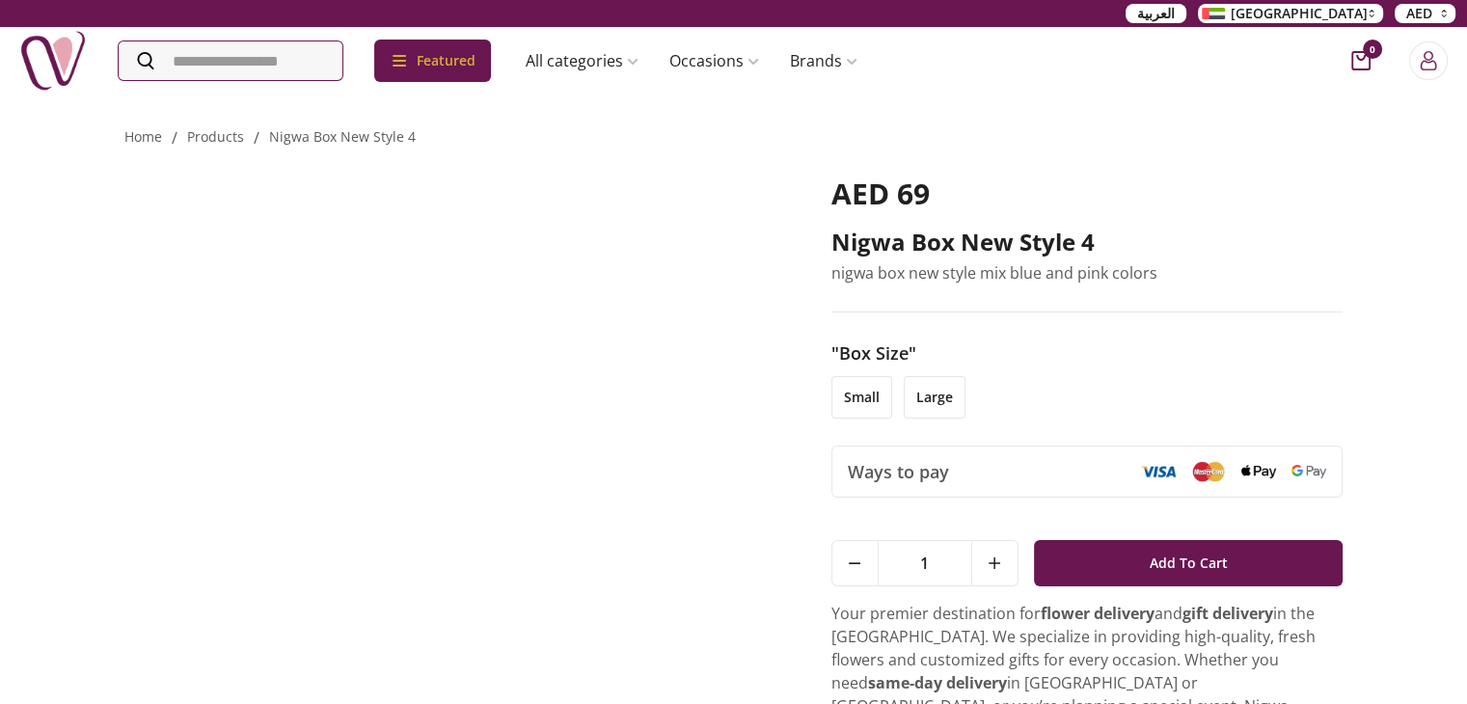
click at [481, 418] on img at bounding box center [450, 421] width 653 height 491
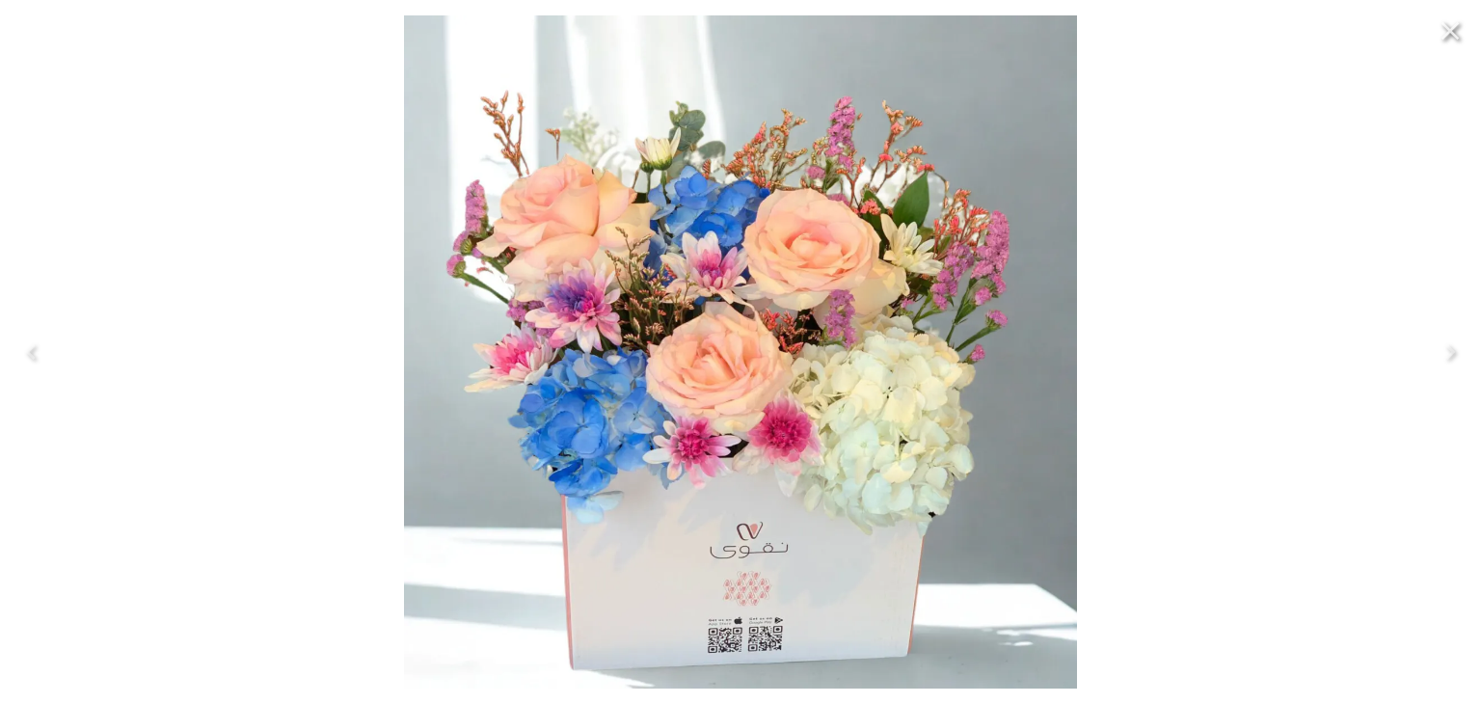
click at [1454, 36] on icon "Close" at bounding box center [1451, 31] width 18 height 18
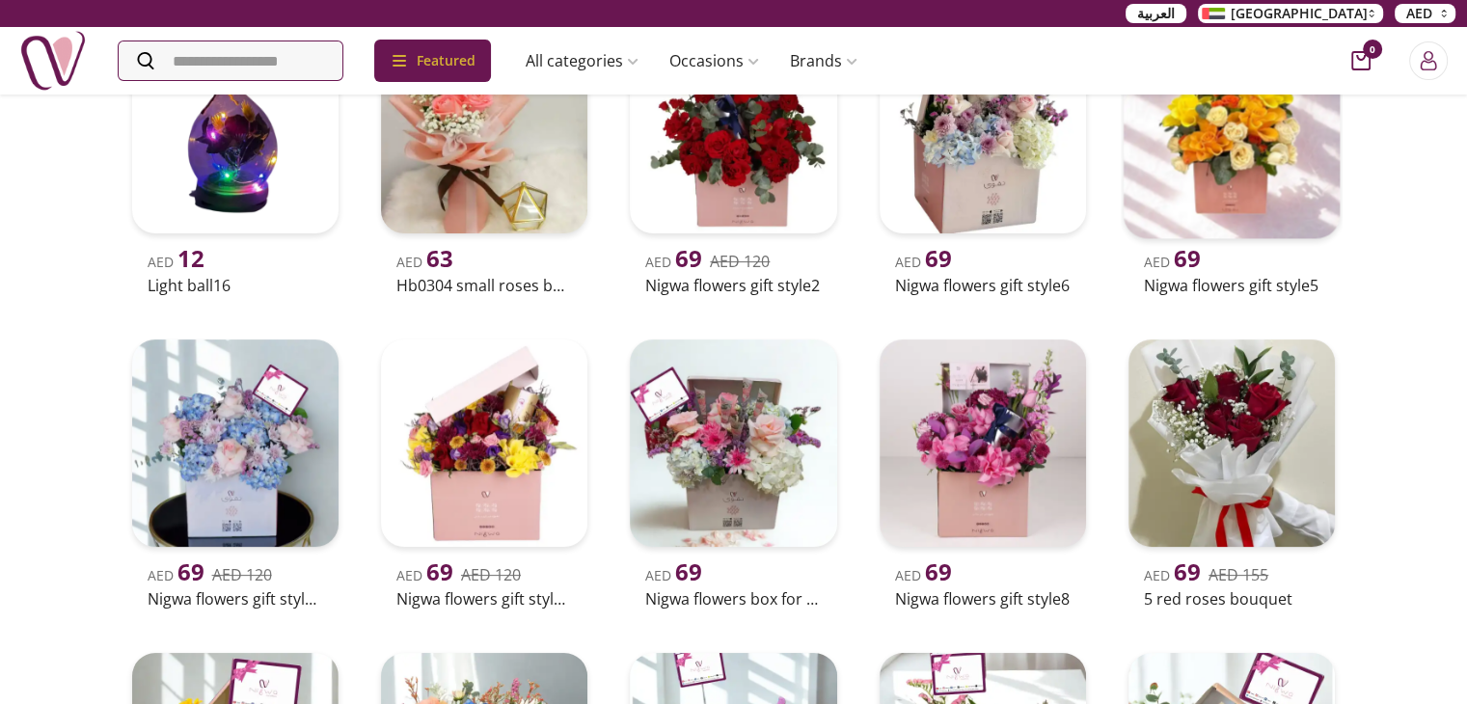
scroll to position [482, 0]
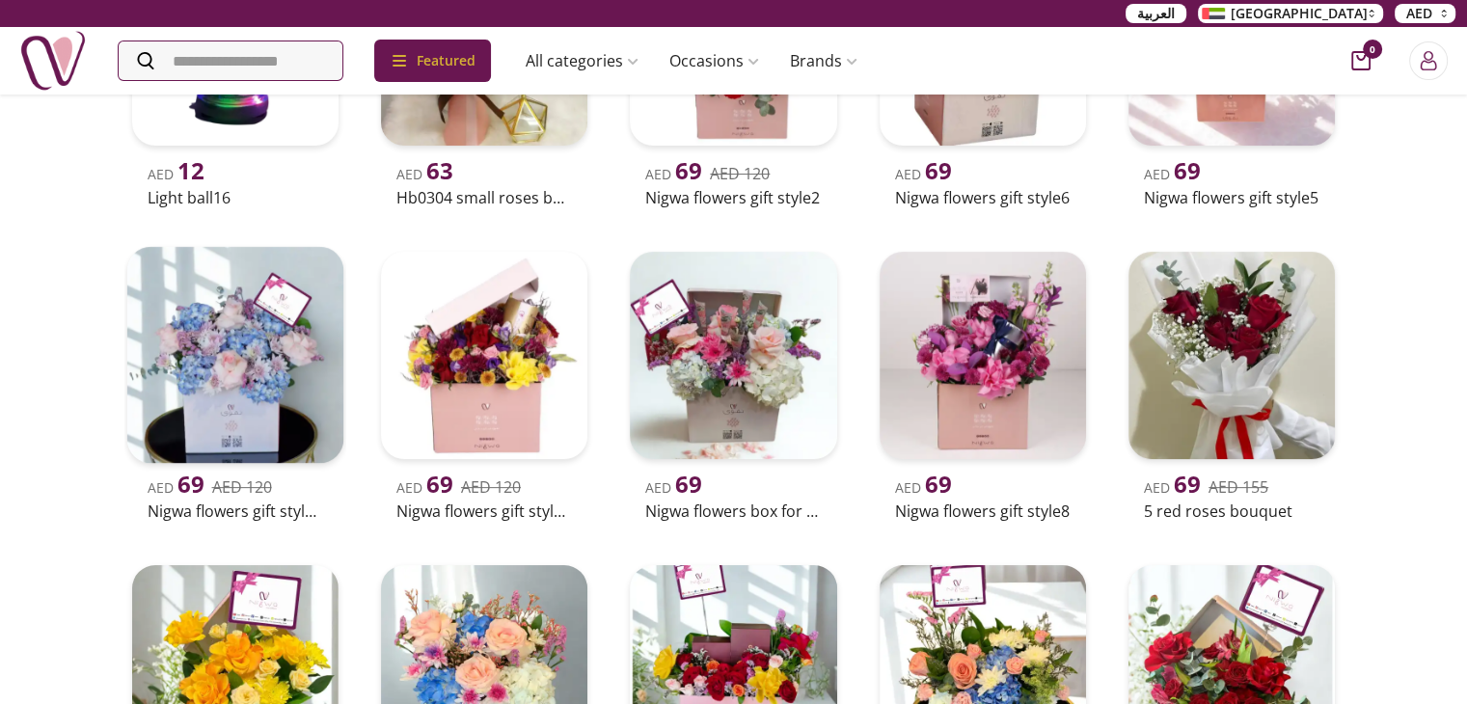
click at [194, 365] on img at bounding box center [234, 355] width 217 height 217
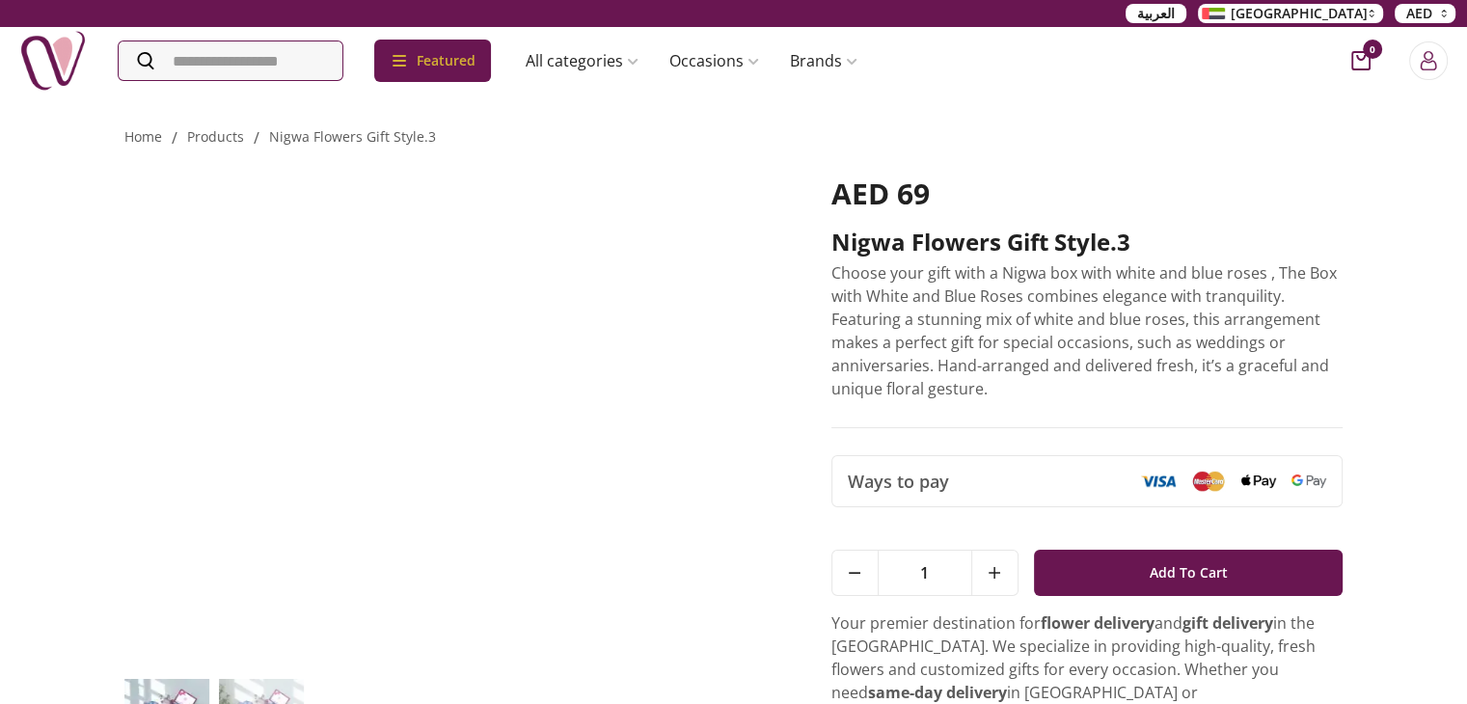
click at [415, 402] on img at bounding box center [450, 421] width 653 height 491
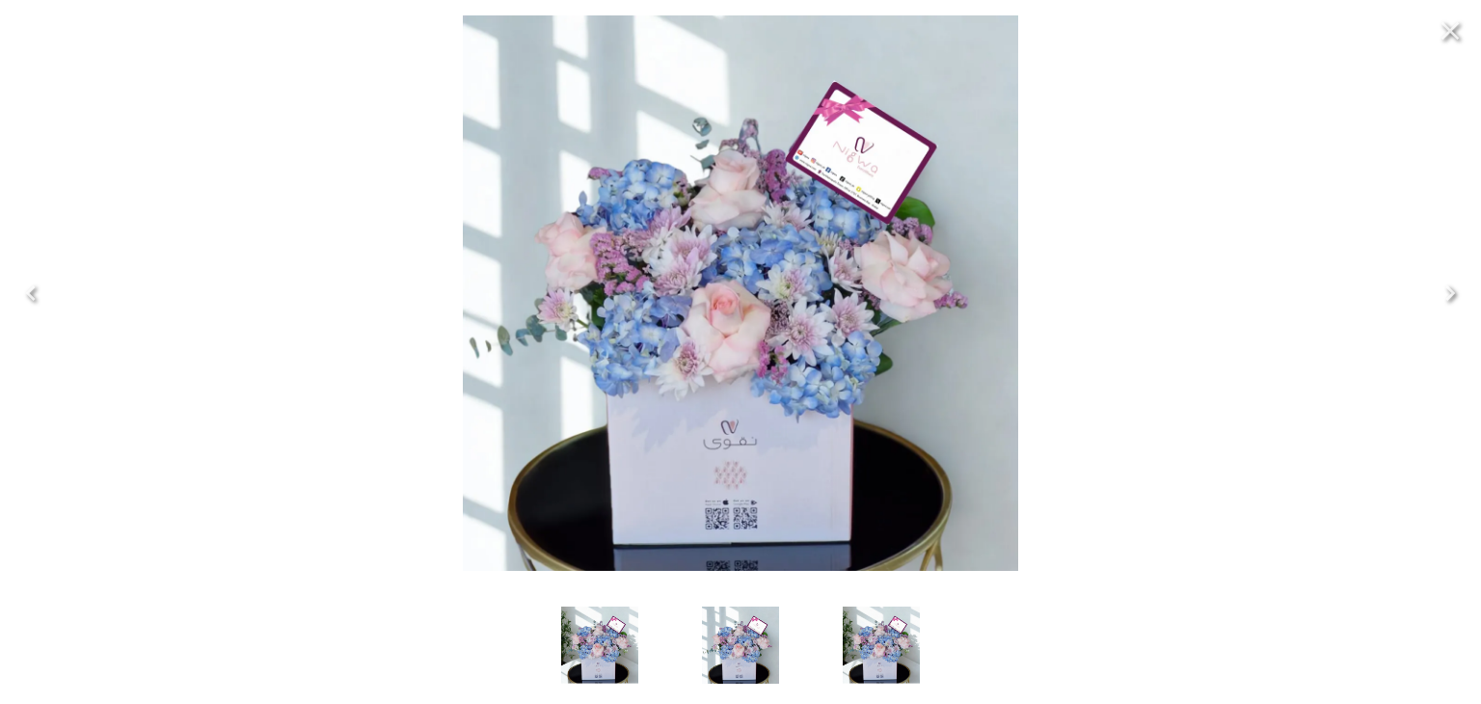
click at [1452, 40] on icon "Close" at bounding box center [1450, 30] width 31 height 31
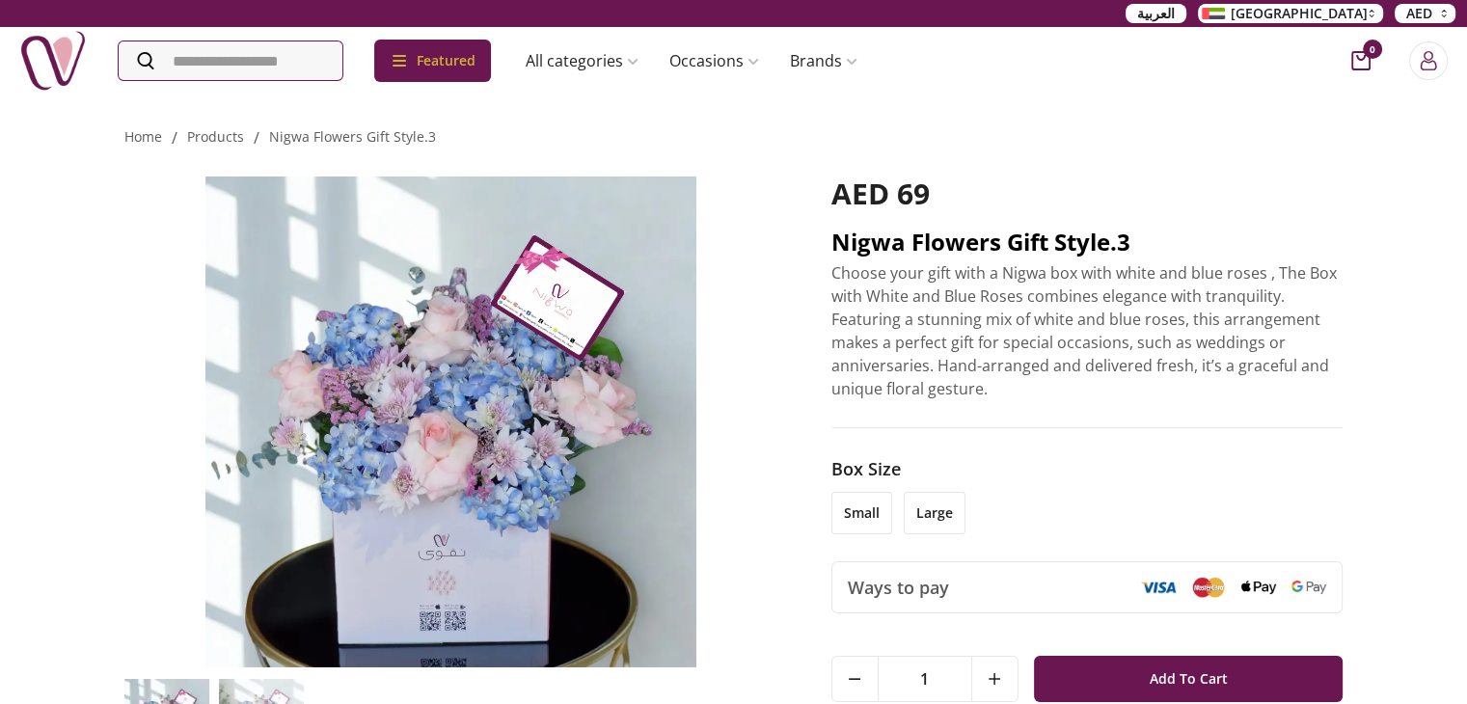
click at [1153, 244] on h2 "Nigwa Flowers Gift style.3" at bounding box center [1087, 242] width 512 height 31
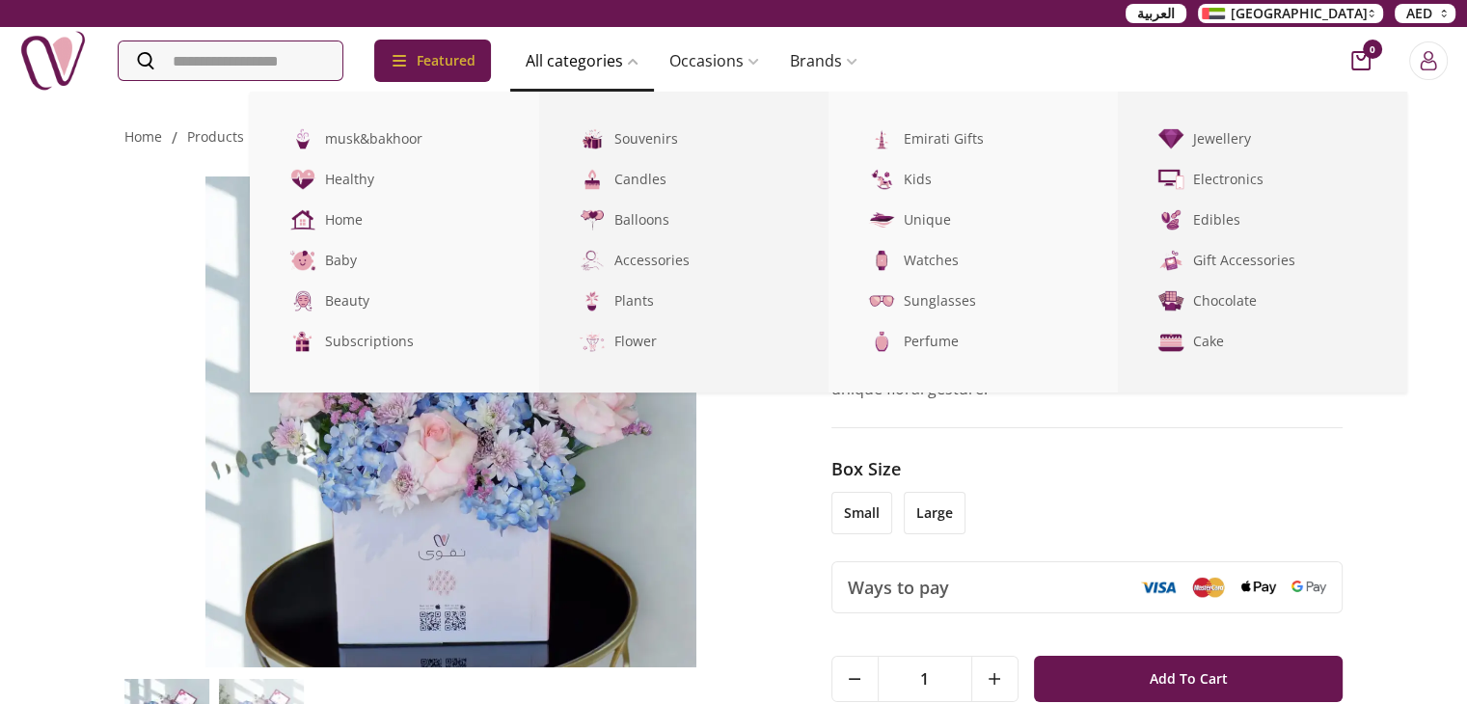
click at [603, 62] on link "All categories" at bounding box center [582, 60] width 144 height 39
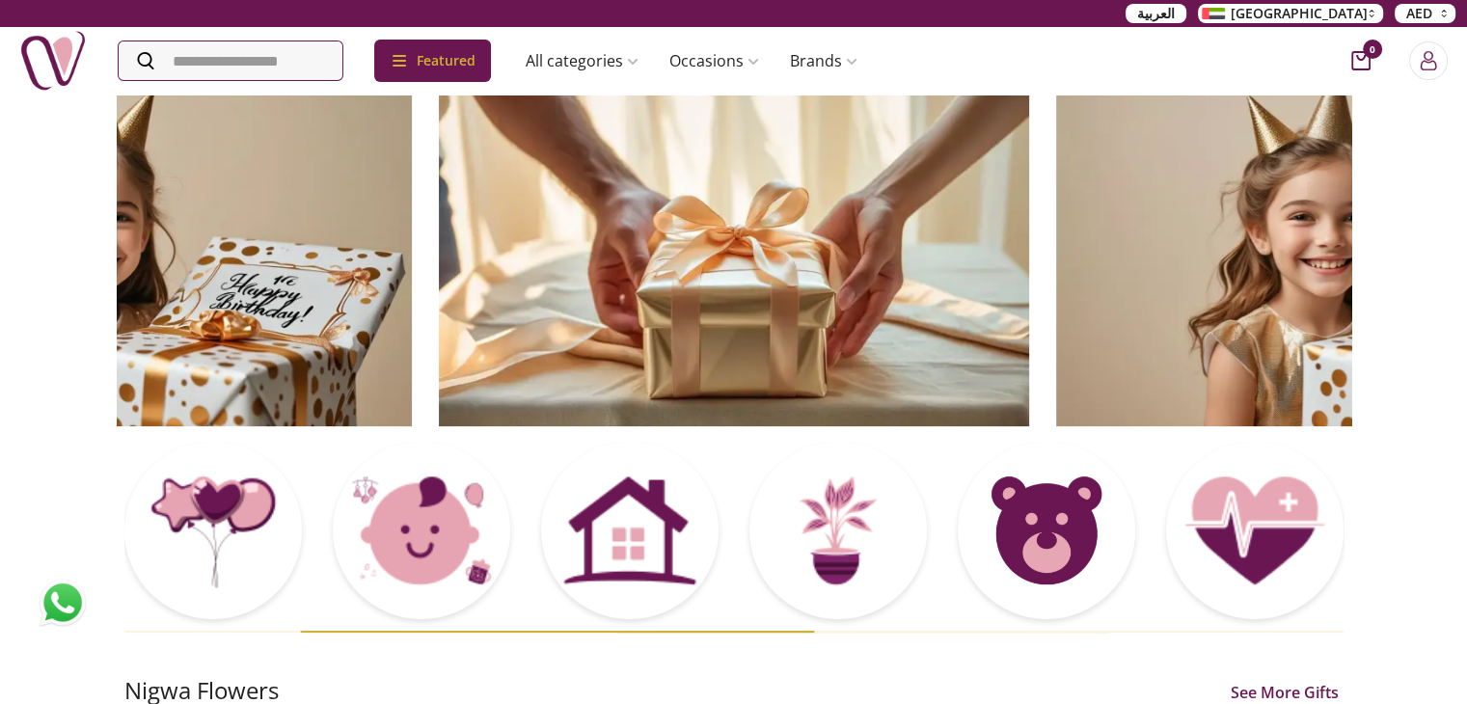
click at [68, 608] on img at bounding box center [63, 603] width 48 height 48
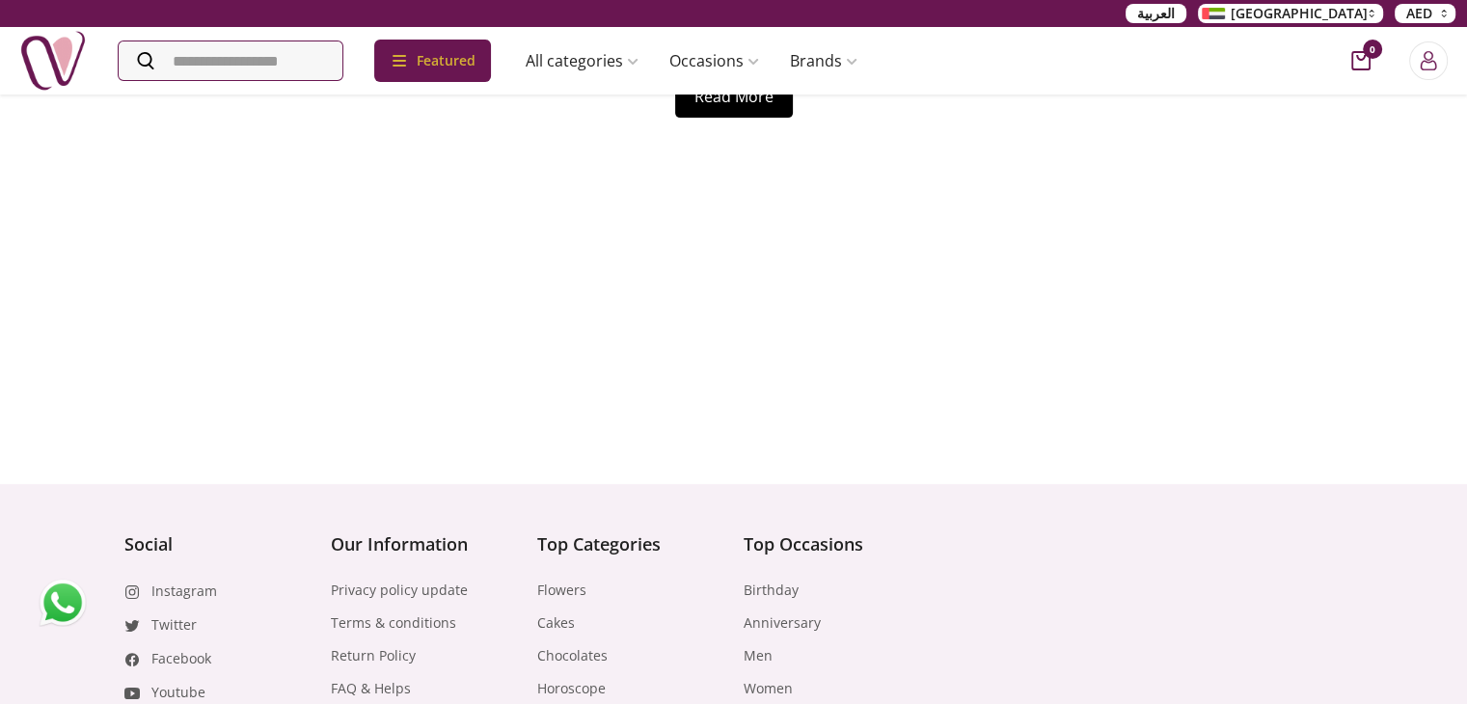
scroll to position [8198, 0]
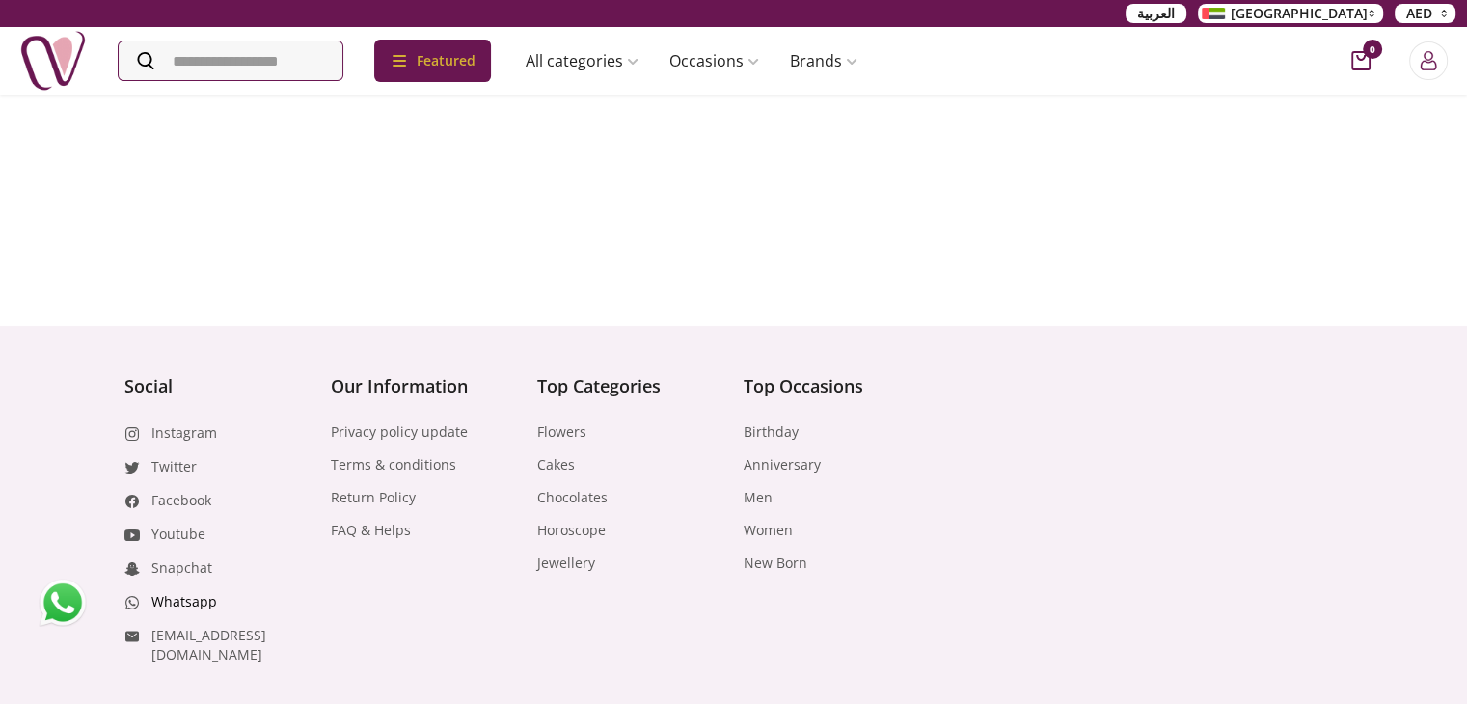
click at [185, 592] on link "Whatsapp" at bounding box center [184, 601] width 66 height 19
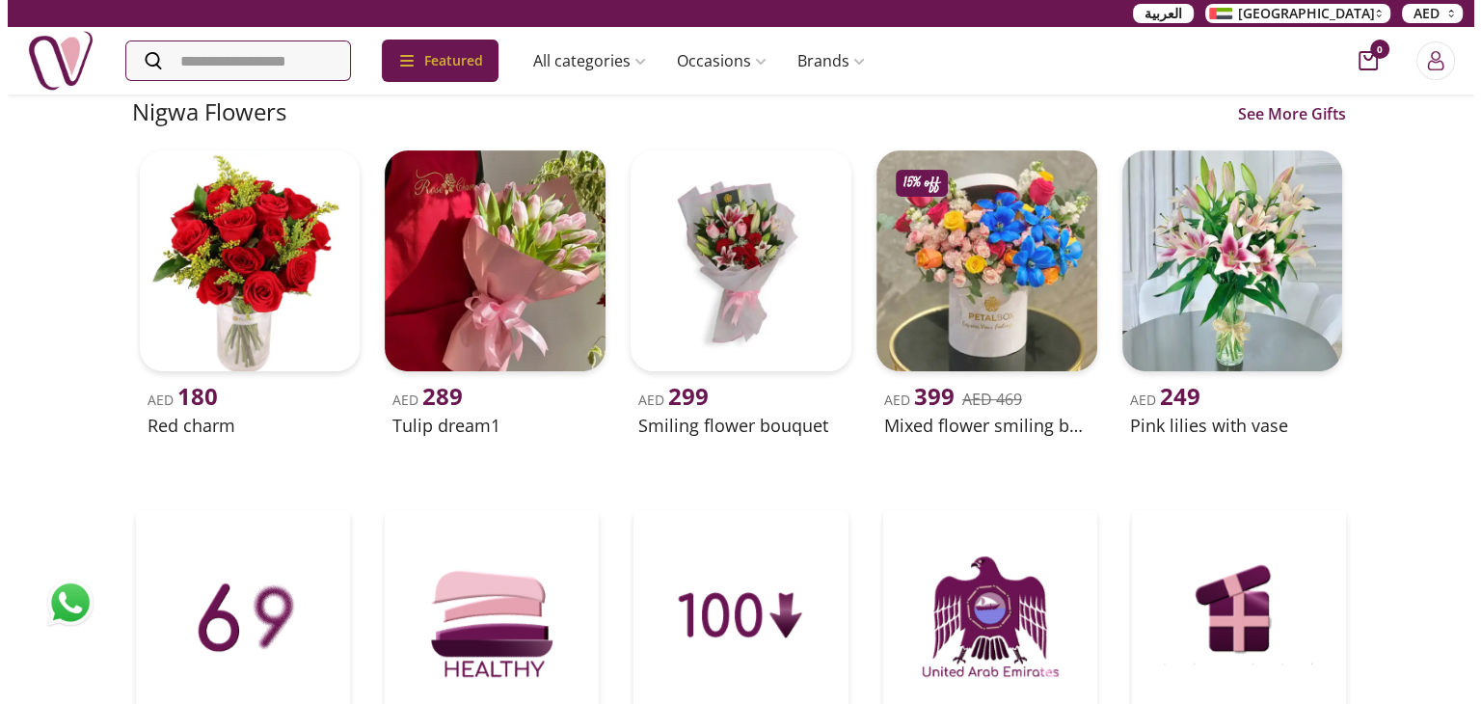
scroll to position [0, 0]
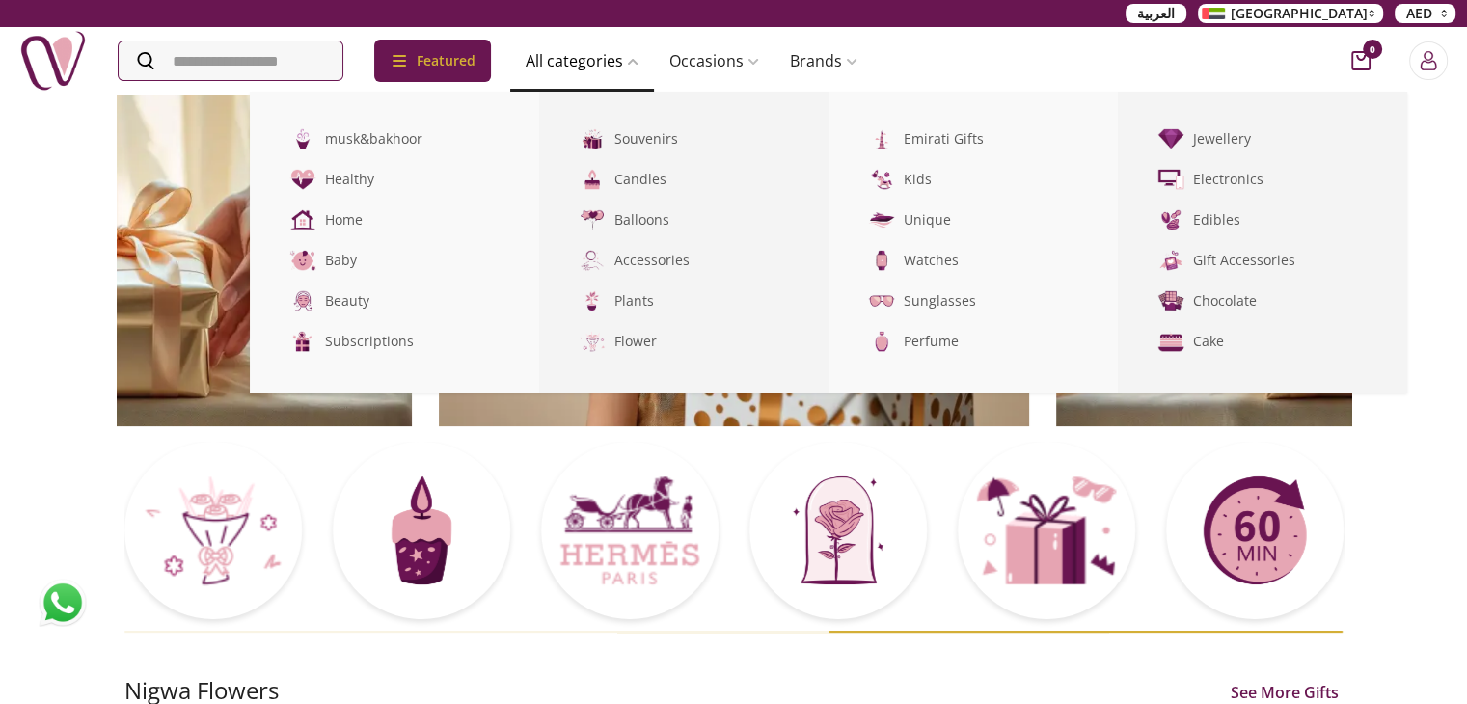
click at [611, 68] on link "All categories" at bounding box center [582, 60] width 144 height 39
click at [644, 344] on link "Flower" at bounding box center [683, 341] width 289 height 41
